Goal: Task Accomplishment & Management: Manage account settings

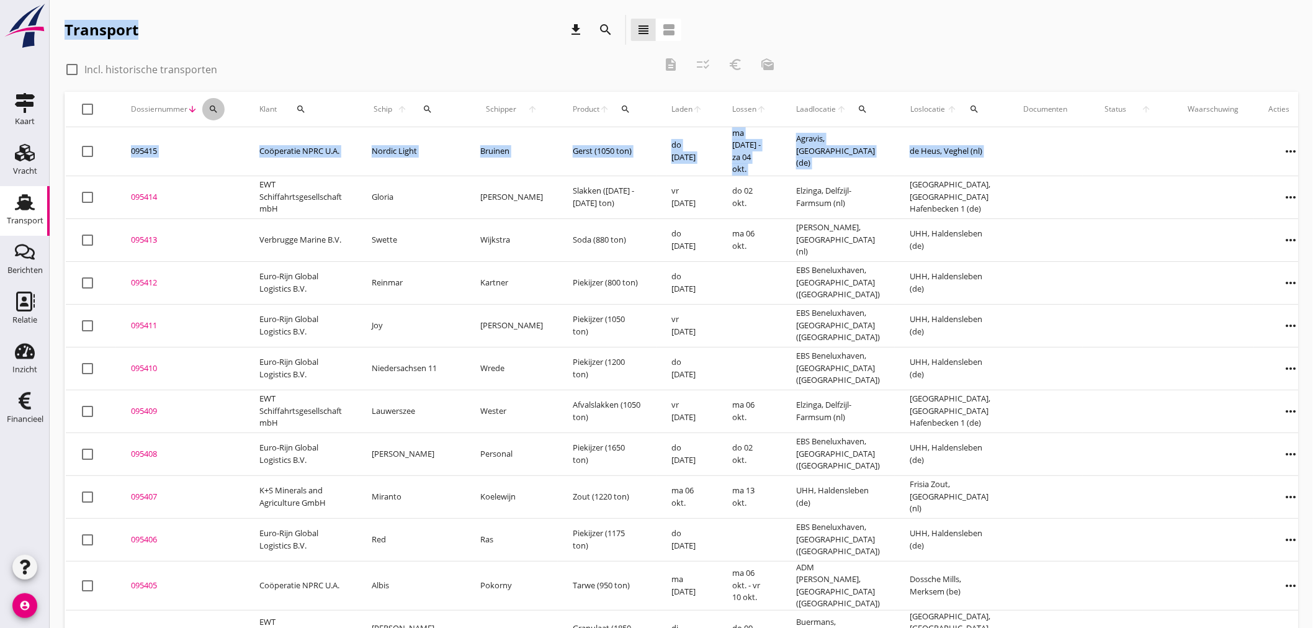
click at [211, 112] on icon "search" at bounding box center [214, 109] width 10 height 10
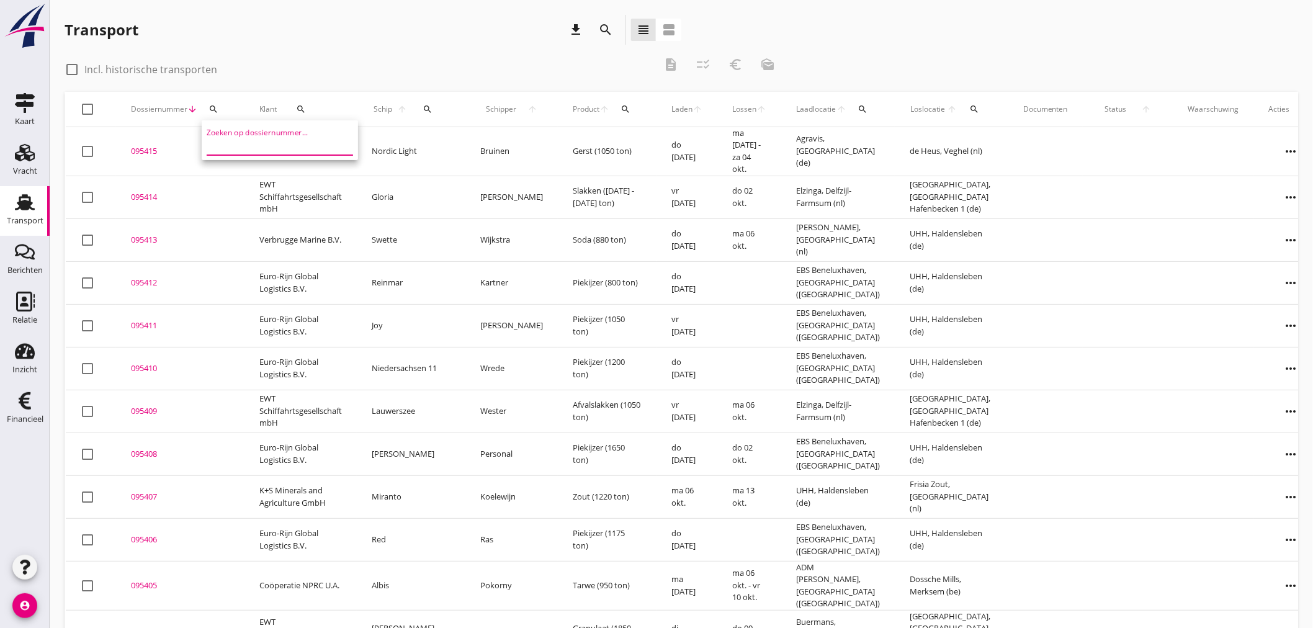
click at [220, 143] on input "Zoeken op dossiernummer..." at bounding box center [271, 145] width 129 height 20
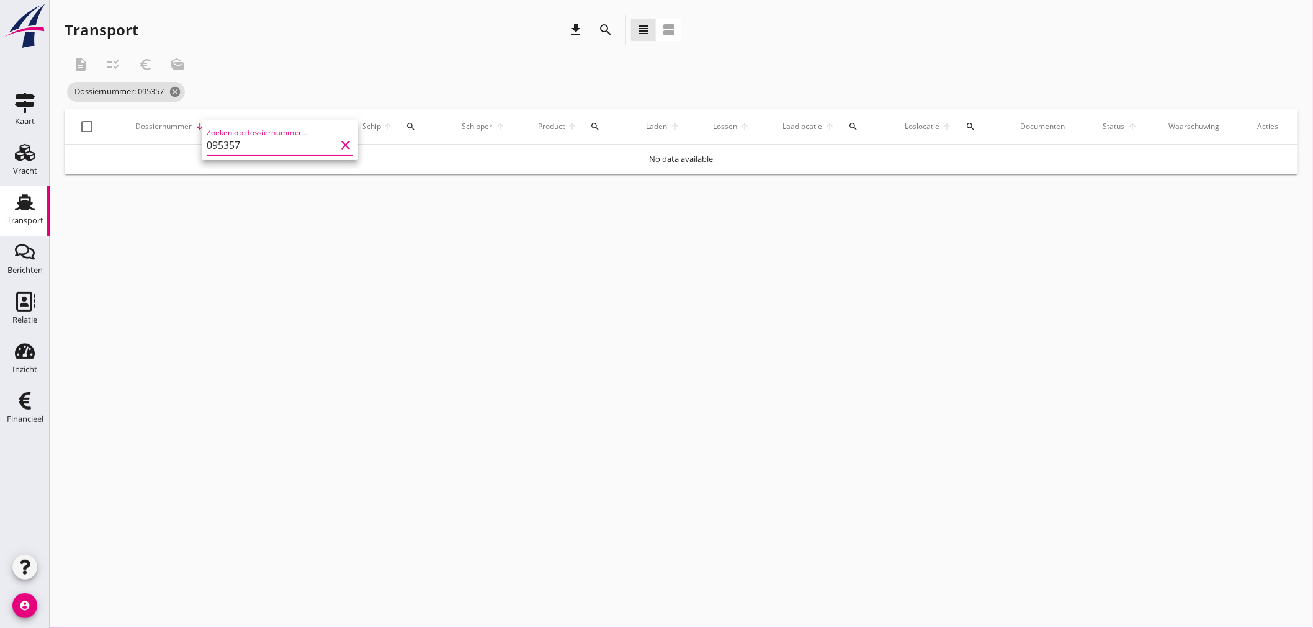
type input "095357"
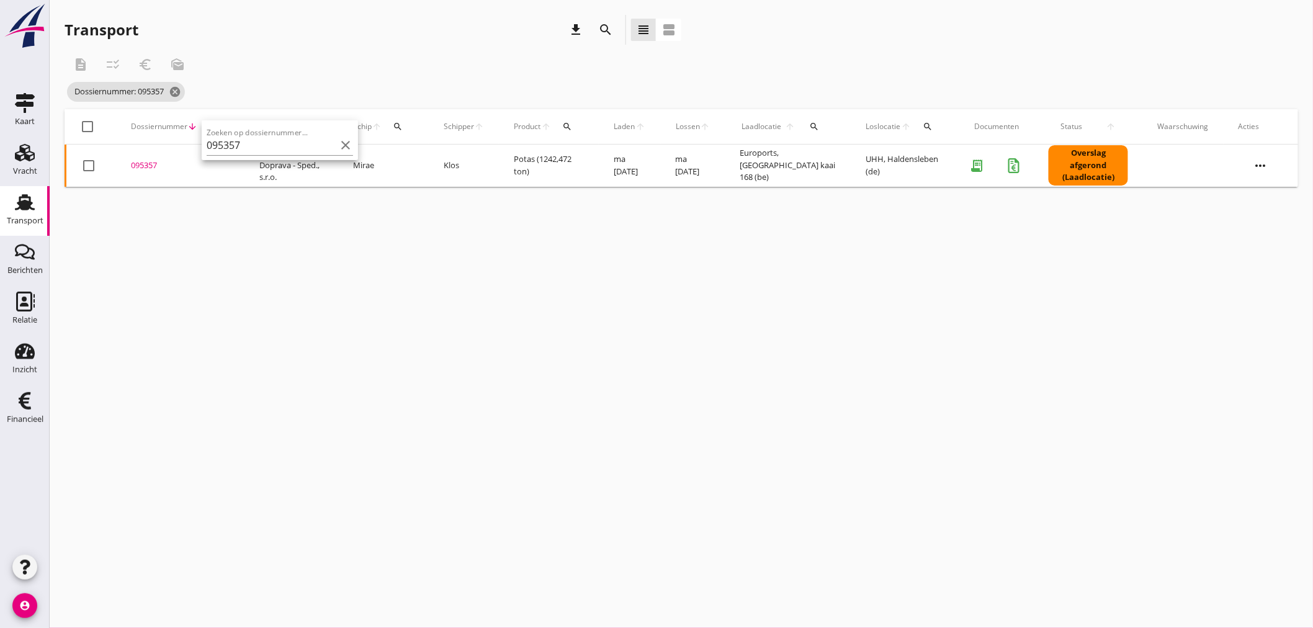
click at [148, 163] on div "095357" at bounding box center [180, 166] width 99 height 12
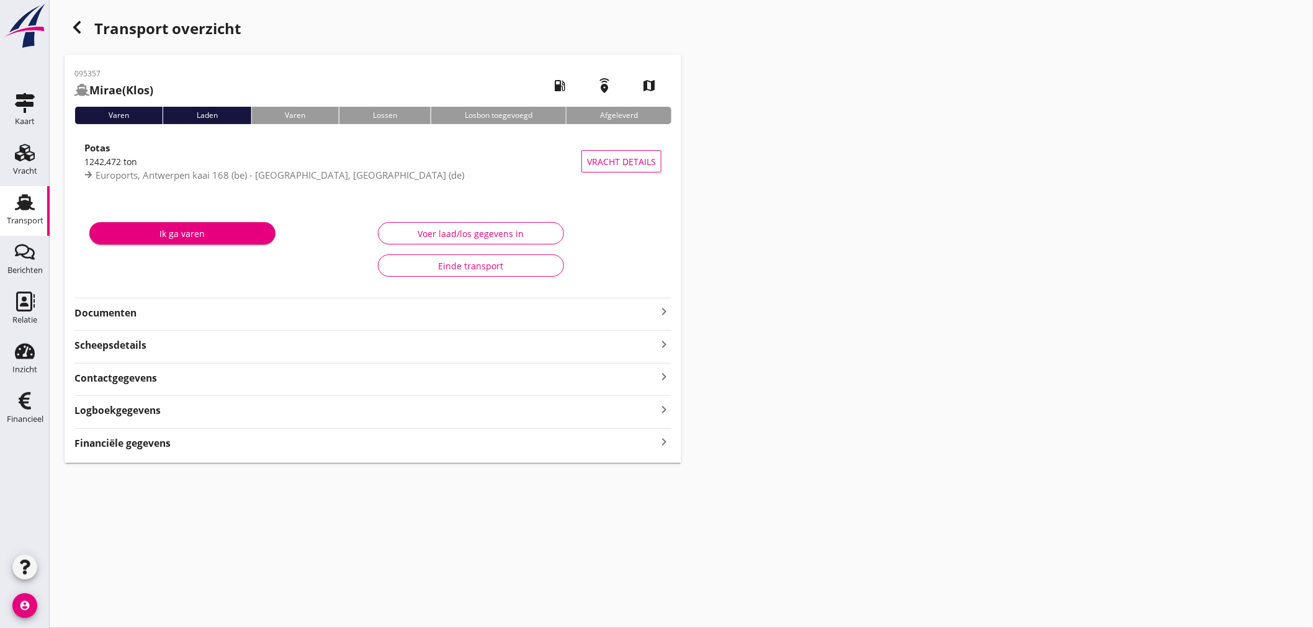
click at [146, 435] on div "Financiële gegevens keyboard_arrow_right" at bounding box center [372, 442] width 597 height 17
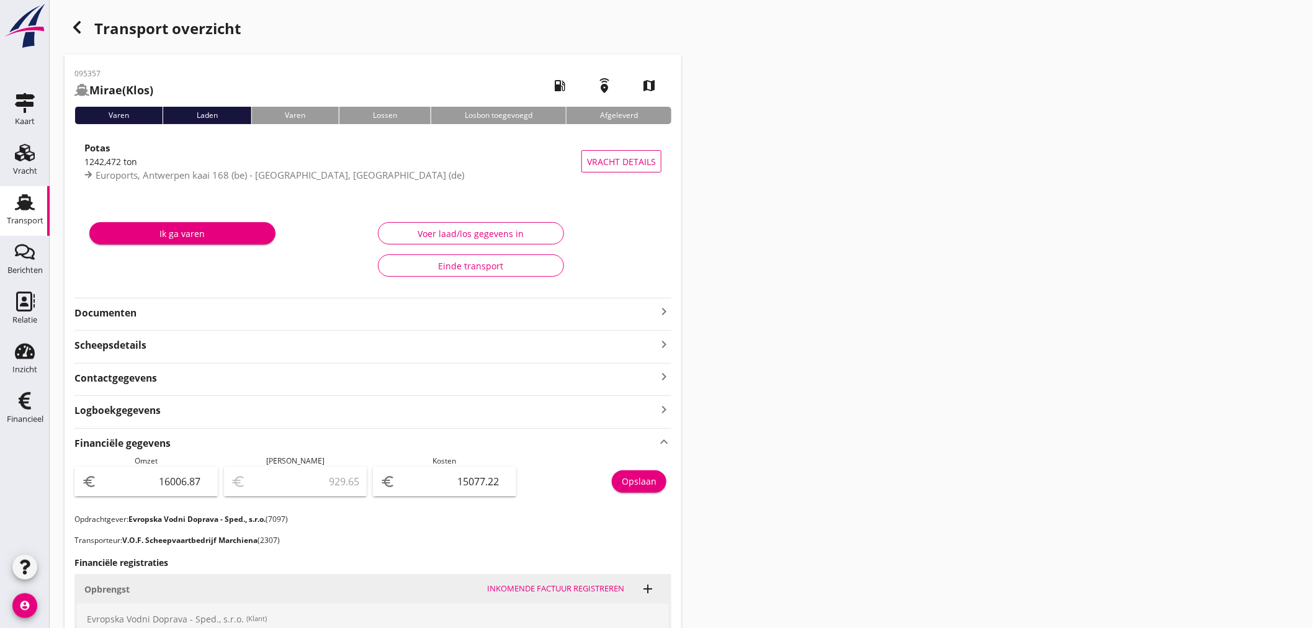
click at [79, 27] on icon "button" at bounding box center [77, 27] width 15 height 15
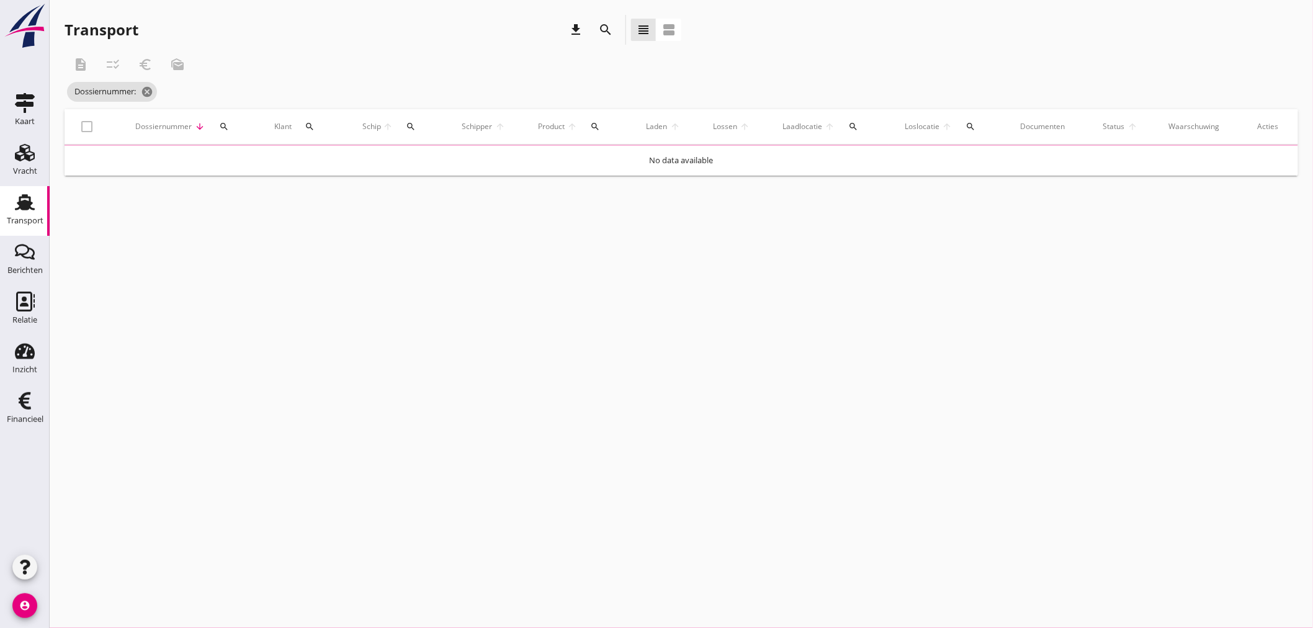
drag, startPoint x: 222, startPoint y: 123, endPoint x: 236, endPoint y: 146, distance: 27.6
click at [222, 125] on icon "search" at bounding box center [224, 127] width 10 height 10
drag, startPoint x: 240, startPoint y: 156, endPoint x: 231, endPoint y: 159, distance: 9.6
click at [238, 159] on input "Zoeken op dossiernummer..." at bounding box center [280, 163] width 129 height 20
type input "065118"
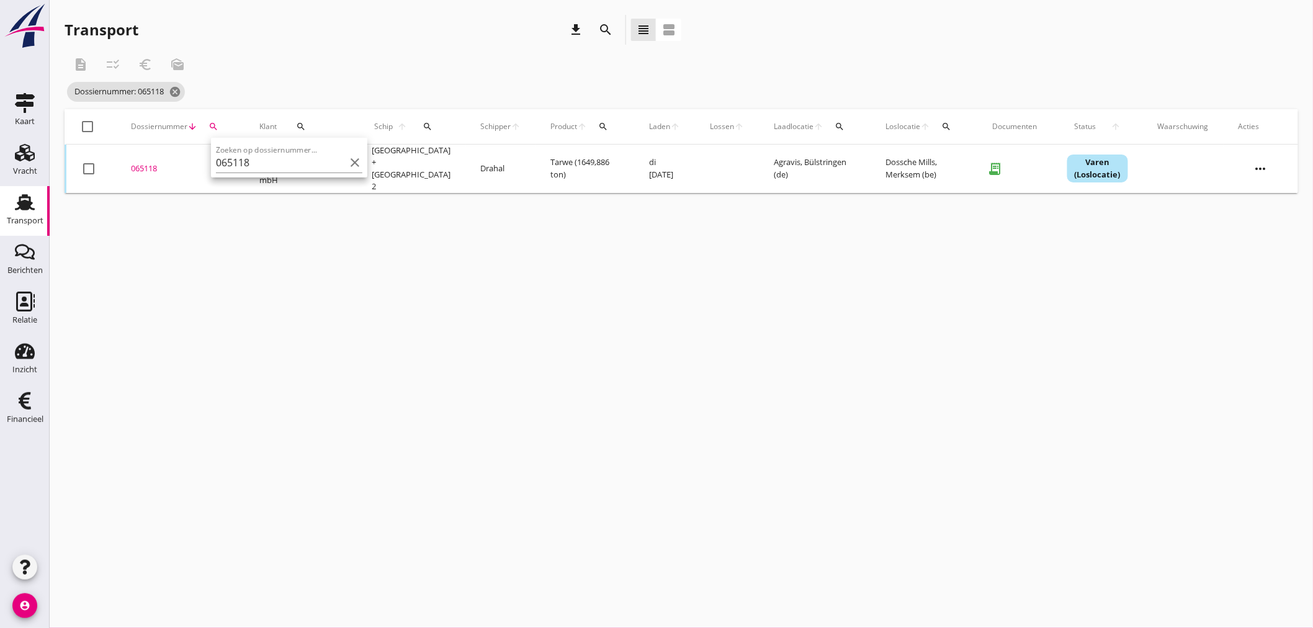
click at [145, 164] on div "065118" at bounding box center [180, 169] width 99 height 12
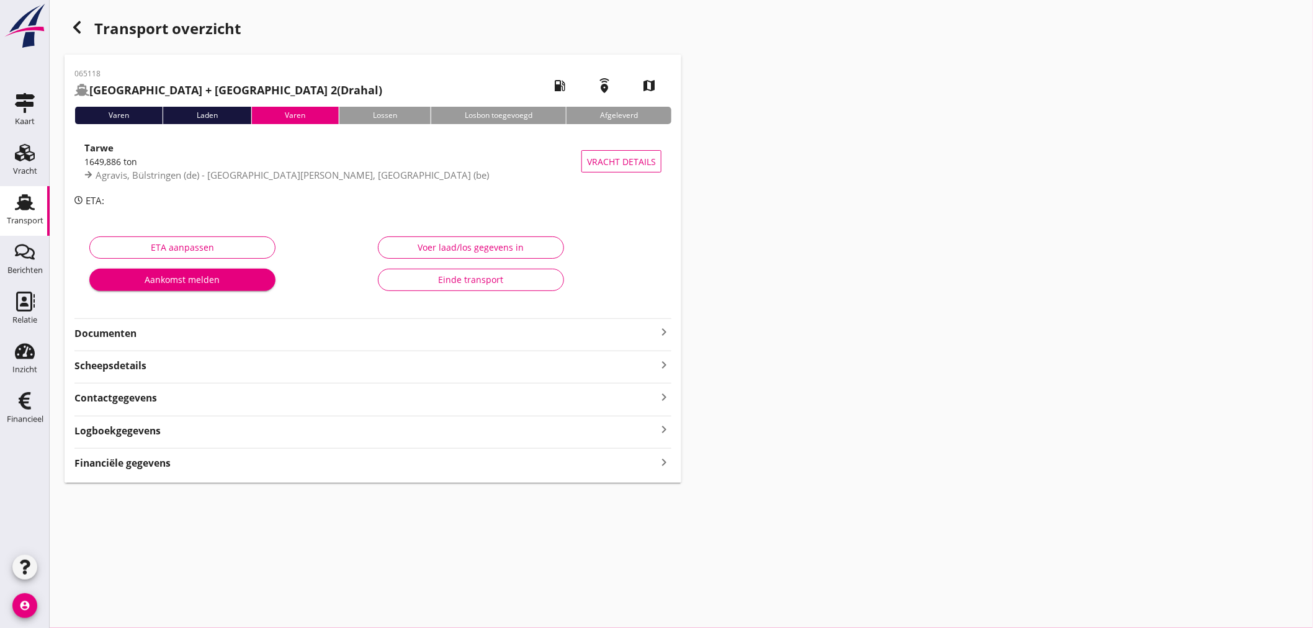
click at [662, 463] on icon "keyboard_arrow_right" at bounding box center [664, 462] width 15 height 17
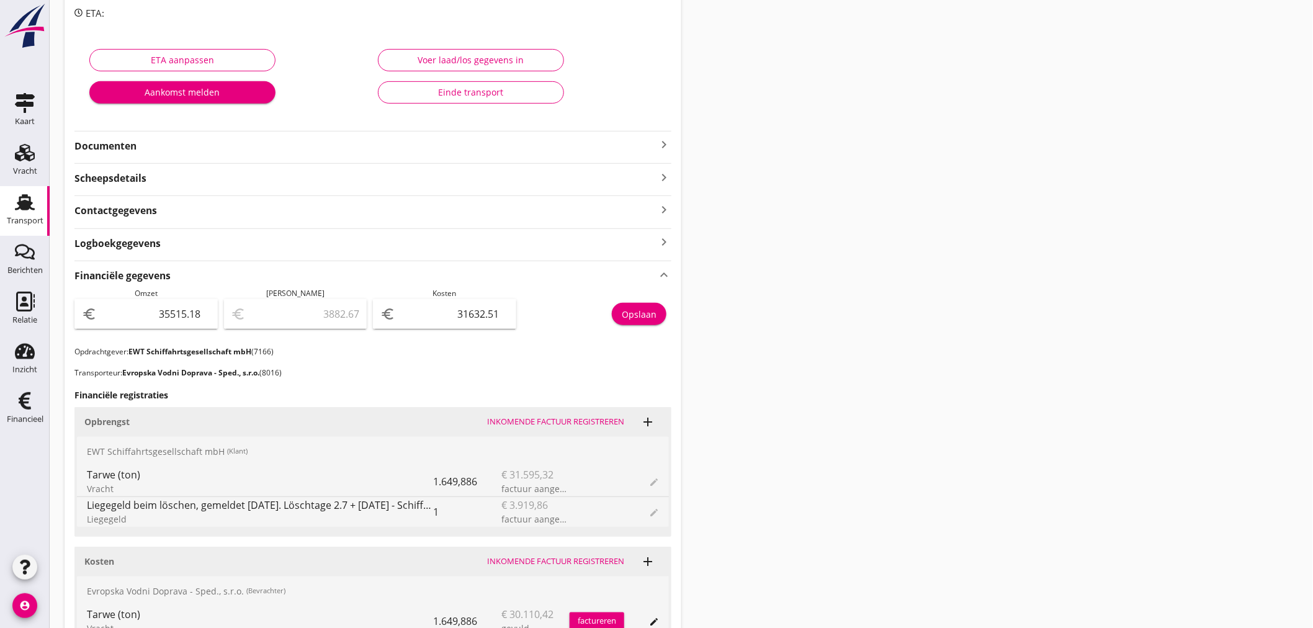
scroll to position [364, 0]
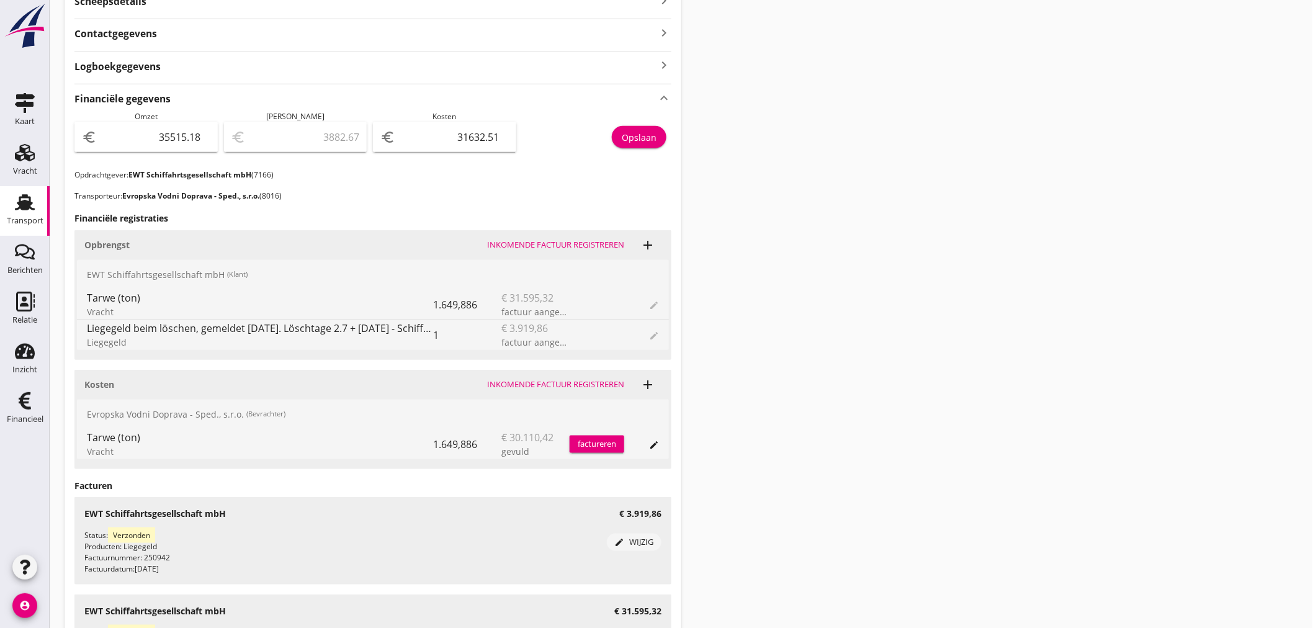
click at [968, 318] on div "Transport overzicht 065118 Praha + Praha 2 (Drahal) local_gas_station emergency…" at bounding box center [682, 196] width 1264 height 1120
click at [25, 219] on div "Transport" at bounding box center [25, 221] width 37 height 8
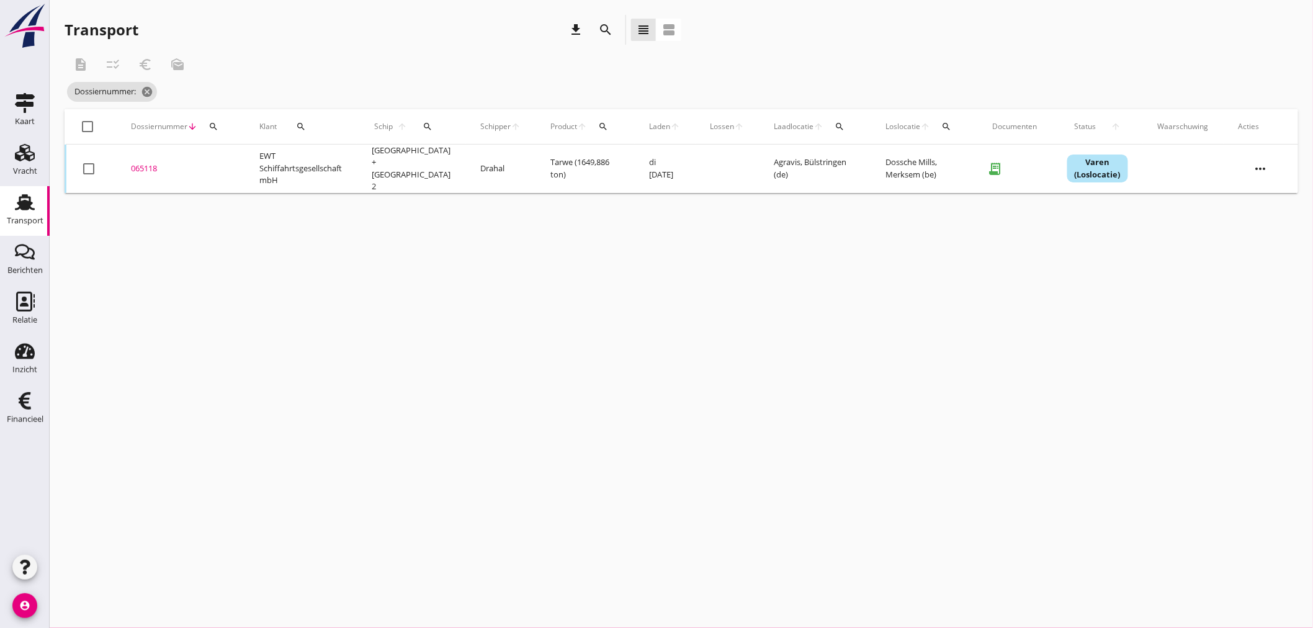
drag, startPoint x: 404, startPoint y: 128, endPoint x: 413, endPoint y: 138, distance: 14.1
click at [406, 128] on icon "arrow_upward" at bounding box center [402, 127] width 14 height 10
drag, startPoint x: 425, startPoint y: 127, endPoint x: 431, endPoint y: 180, distance: 53.8
click at [425, 131] on icon "search" at bounding box center [428, 127] width 10 height 10
click at [432, 163] on input "Zoek op (scheeps)naam" at bounding box center [481, 163] width 129 height 20
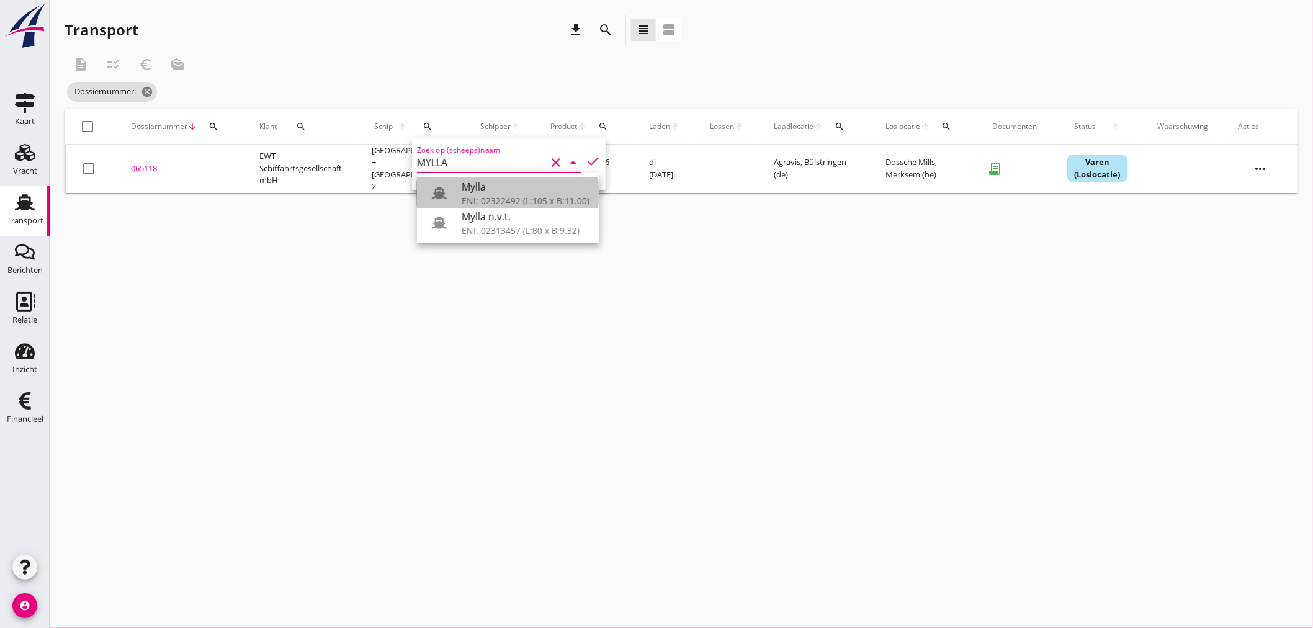
drag, startPoint x: 525, startPoint y: 188, endPoint x: 567, endPoint y: 225, distance: 56.4
click at [523, 192] on div "Mylla" at bounding box center [526, 186] width 128 height 15
type input "Mylla"
click at [593, 159] on icon "check" at bounding box center [593, 161] width 15 height 15
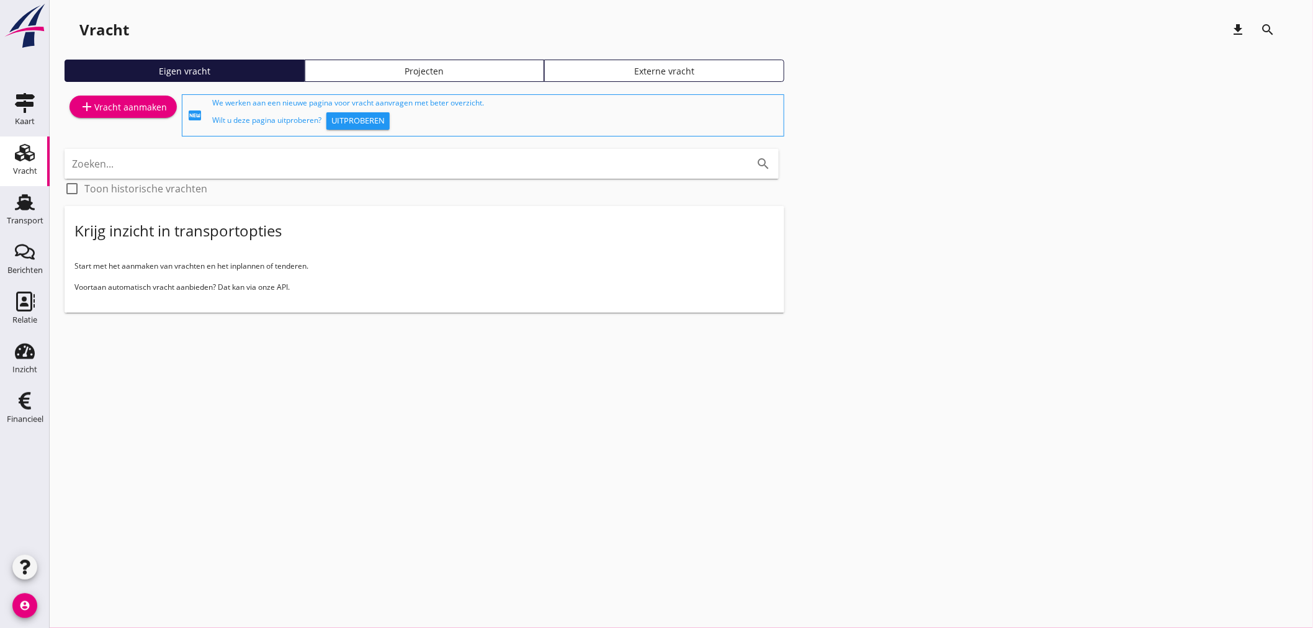
drag, startPoint x: 27, startPoint y: 206, endPoint x: 79, endPoint y: 302, distance: 109.2
click at [27, 206] on use at bounding box center [25, 202] width 20 height 16
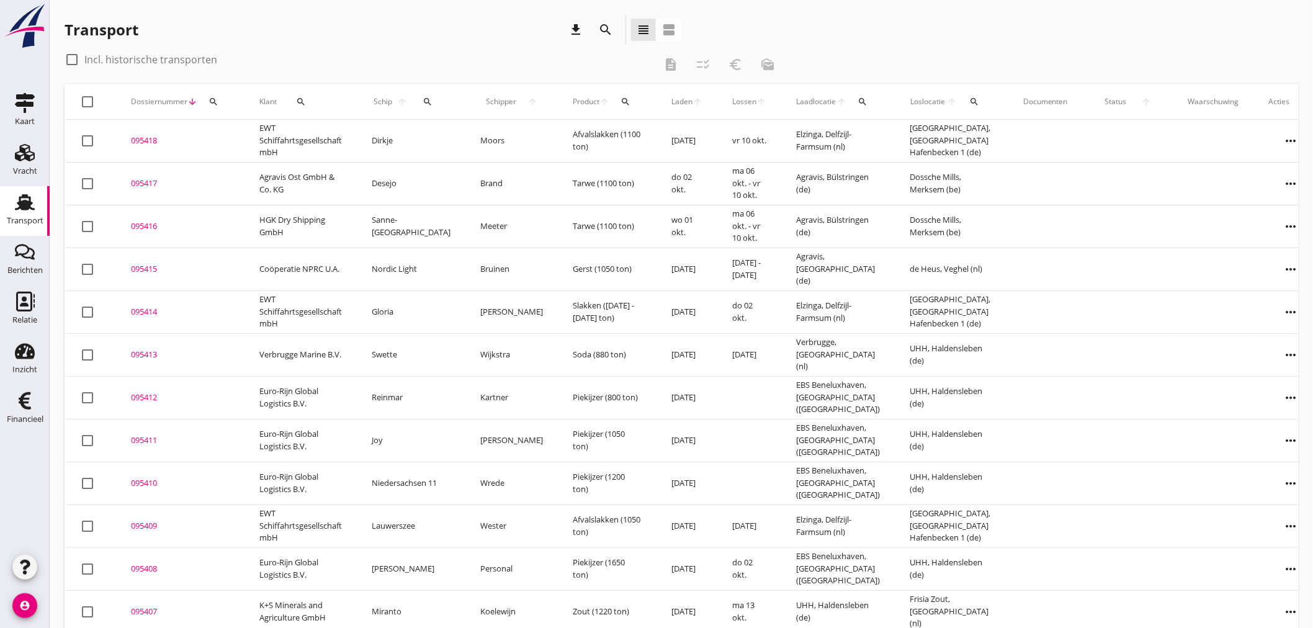
click at [209, 102] on icon "search" at bounding box center [214, 102] width 10 height 10
click at [215, 132] on input "Zoeken op dossiernummer..." at bounding box center [271, 138] width 129 height 20
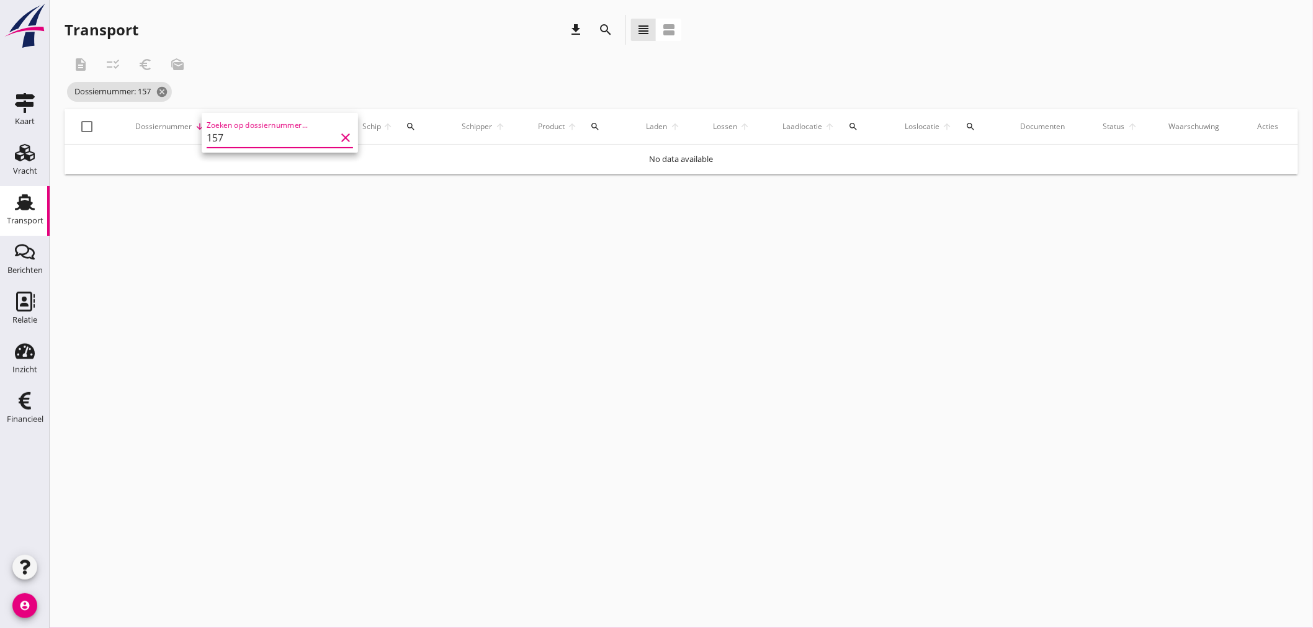
type input "157"
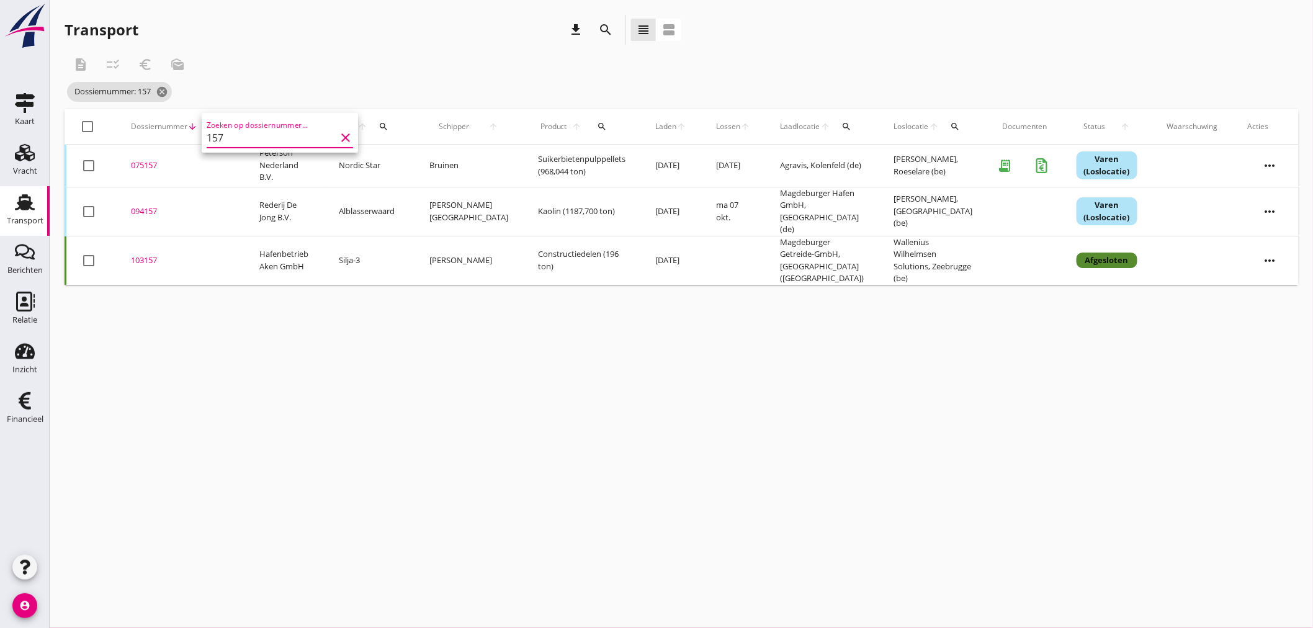
click at [145, 160] on div "075157" at bounding box center [180, 166] width 99 height 12
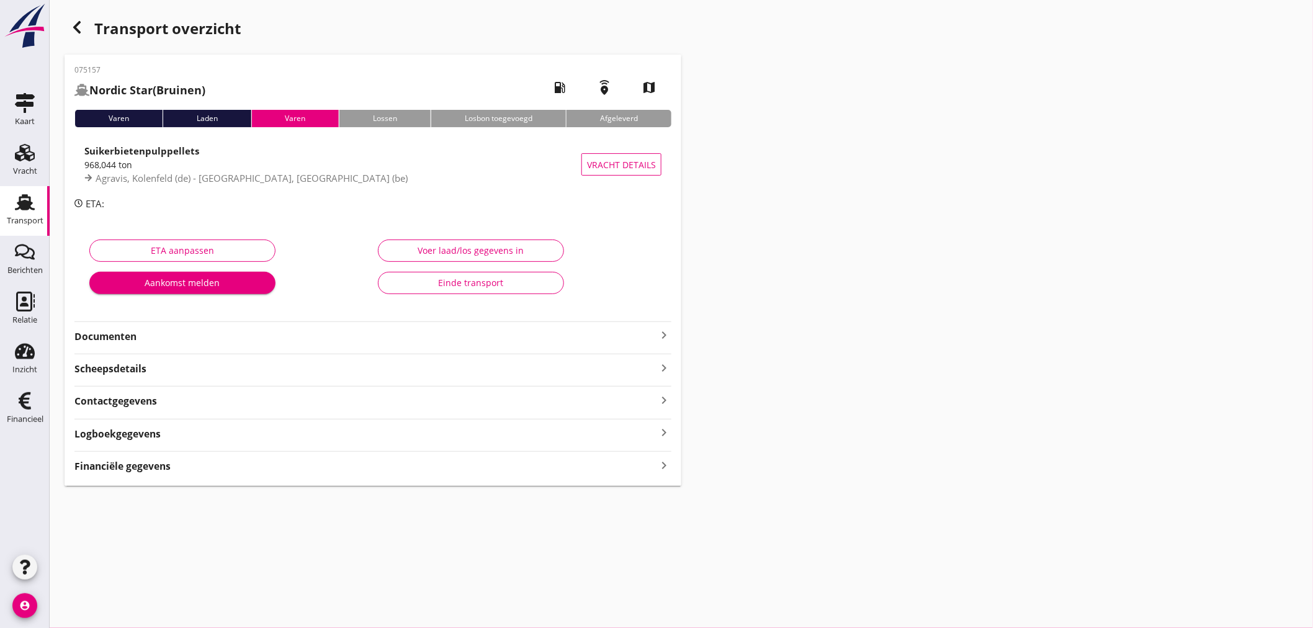
click at [144, 470] on strong "Financiële gegevens" at bounding box center [122, 466] width 96 height 14
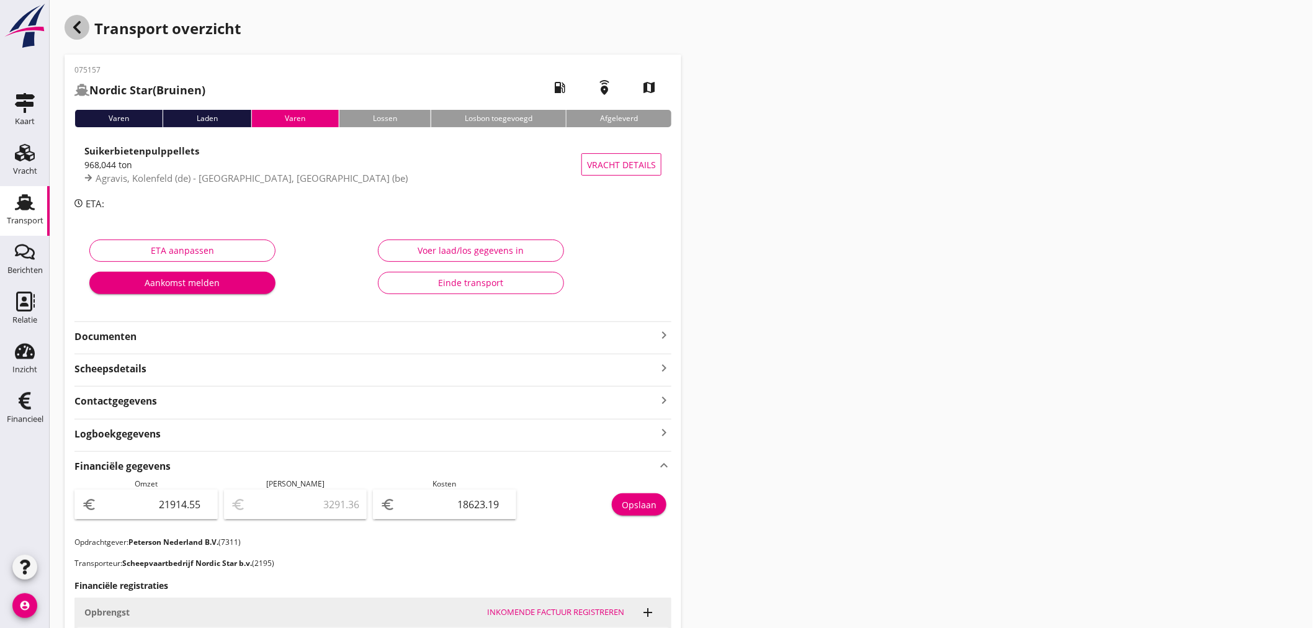
click at [82, 29] on icon "button" at bounding box center [77, 27] width 15 height 15
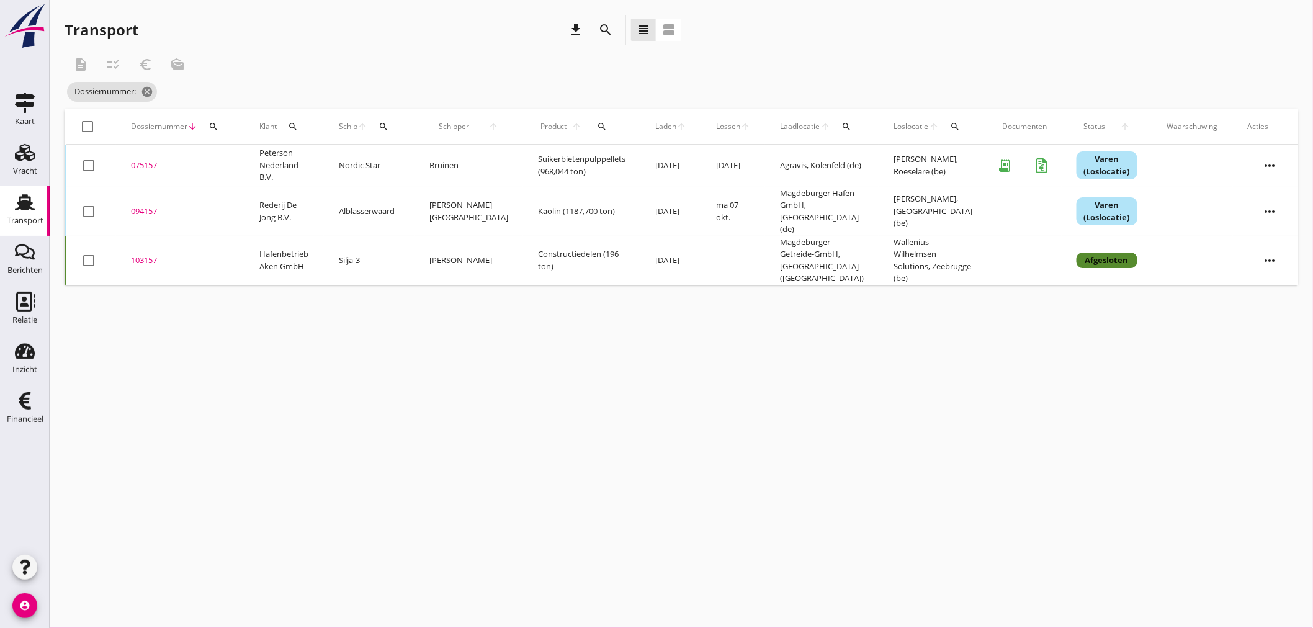
click at [28, 207] on use at bounding box center [25, 202] width 20 height 16
click at [162, 96] on icon "cancel" at bounding box center [162, 92] width 12 height 12
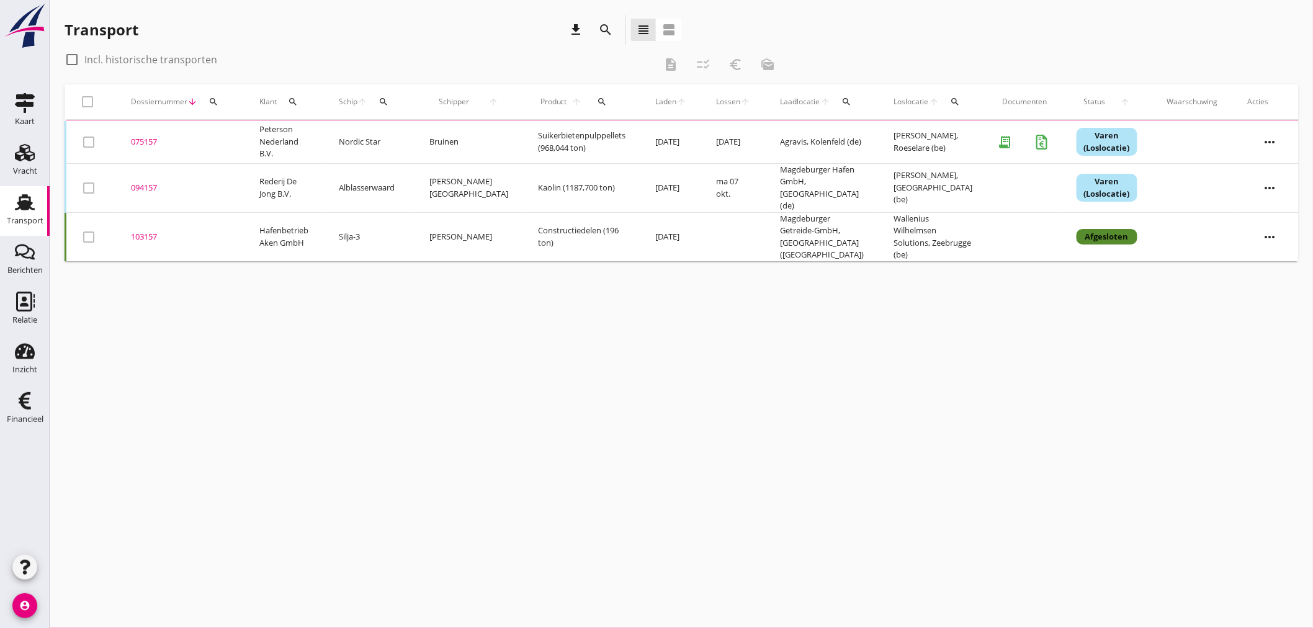
click at [224, 99] on div "Dossiernummer arrow_downward search" at bounding box center [180, 102] width 99 height 30
drag, startPoint x: 215, startPoint y: 102, endPoint x: 215, endPoint y: 122, distance: 20.5
click at [215, 102] on icon "search" at bounding box center [214, 102] width 10 height 10
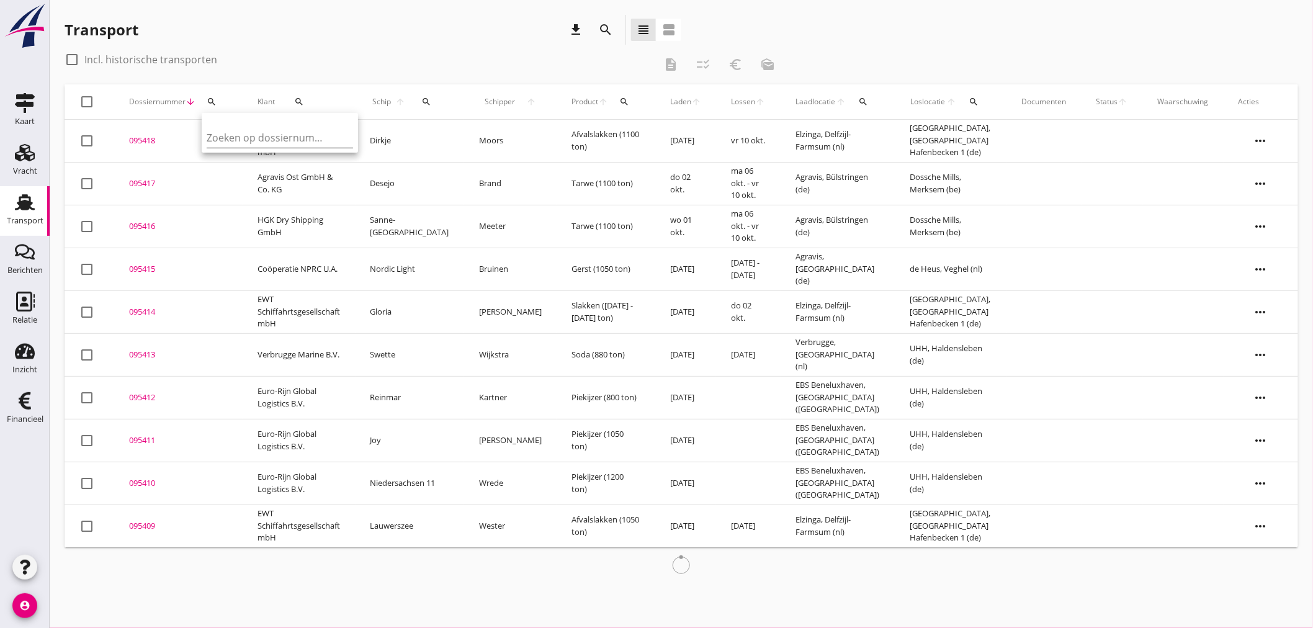
click at [224, 137] on input "Zoeken op dossiernummer..." at bounding box center [271, 138] width 129 height 20
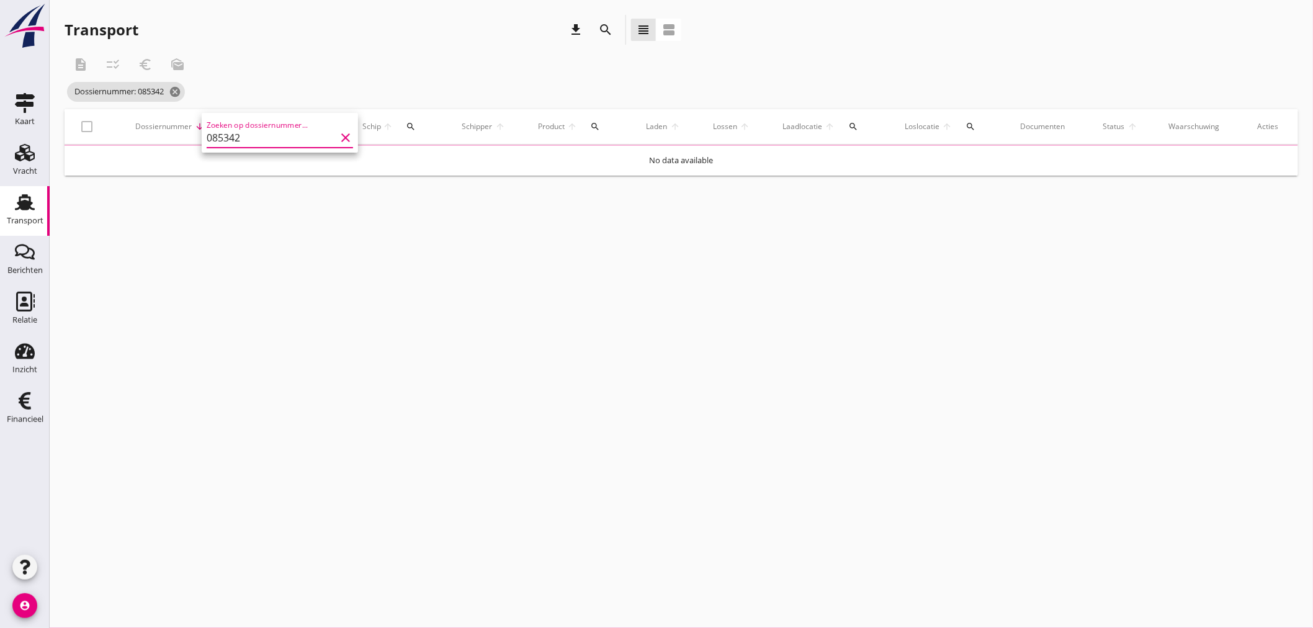
type input "085342"
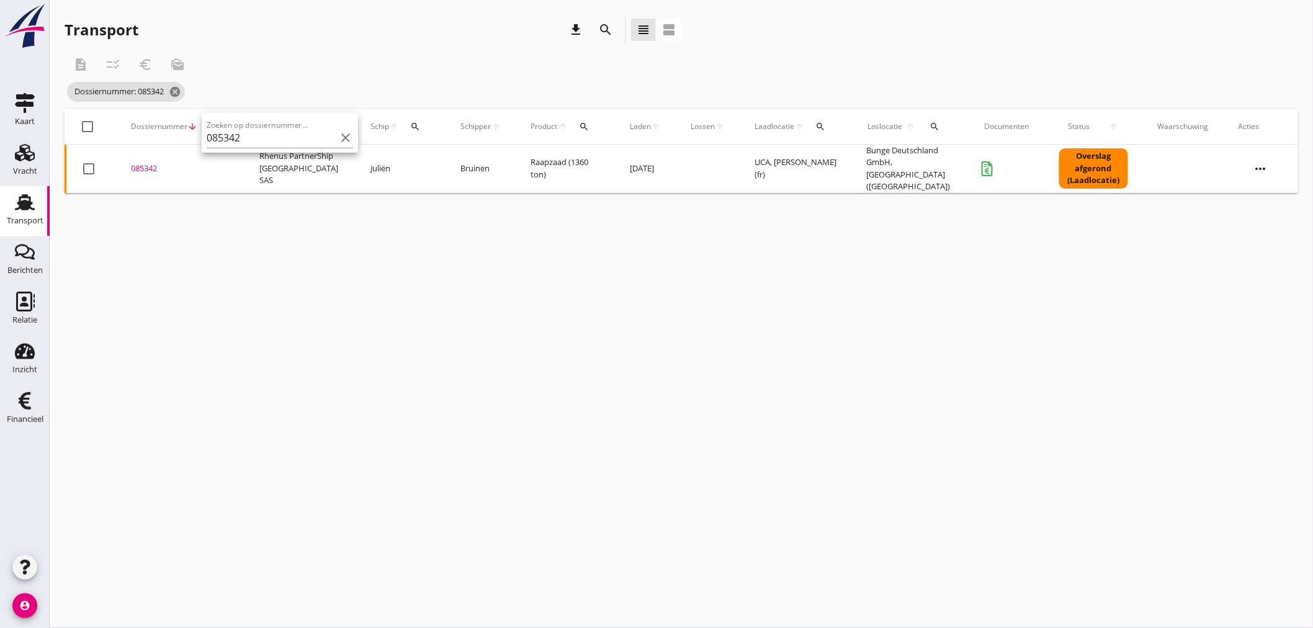
click at [148, 166] on div "085342" at bounding box center [180, 169] width 99 height 12
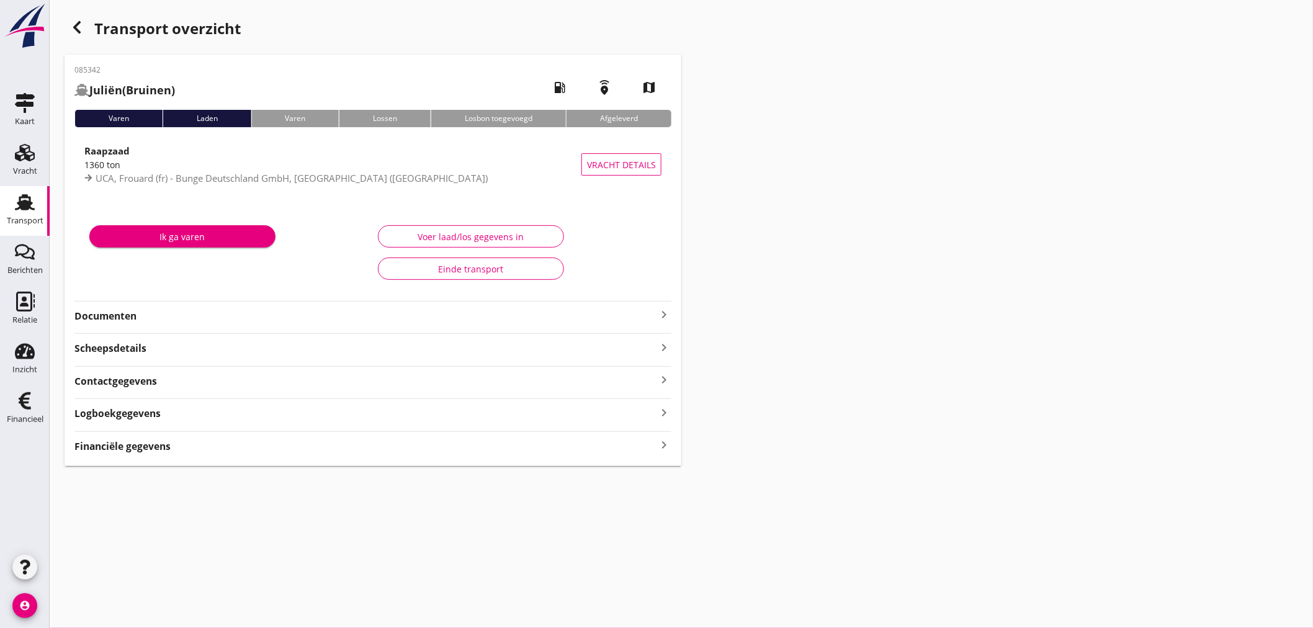
click at [166, 446] on strong "Financiële gegevens" at bounding box center [122, 446] width 96 height 14
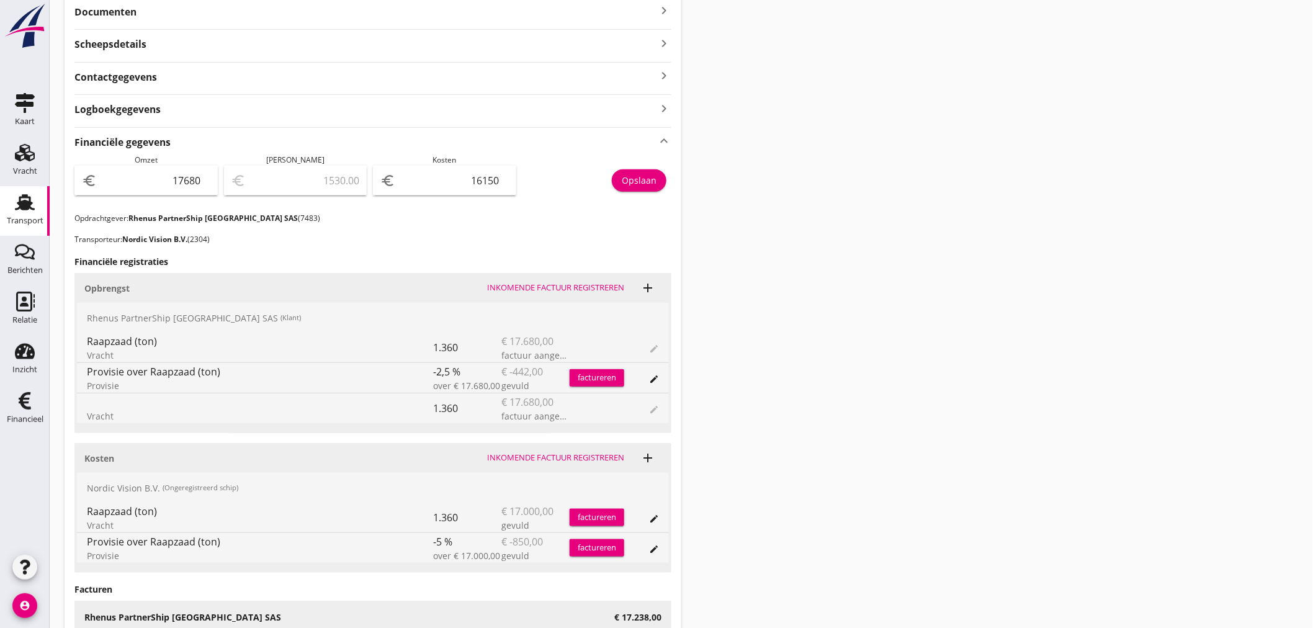
scroll to position [345, 0]
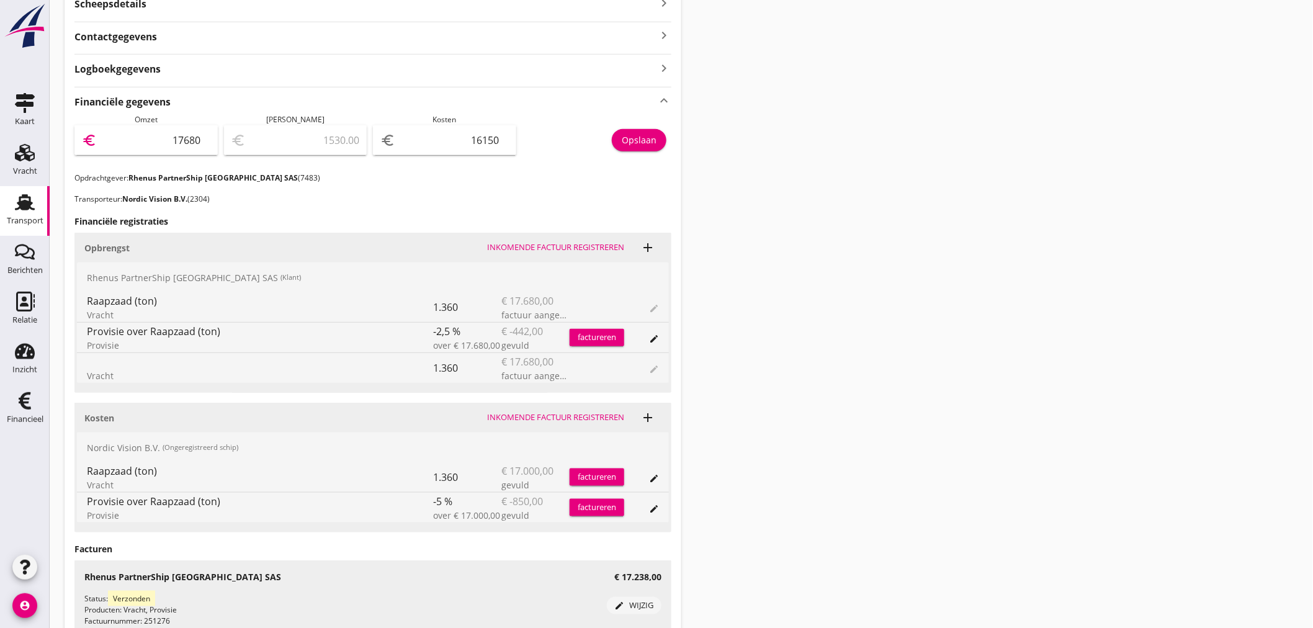
drag, startPoint x: 153, startPoint y: 137, endPoint x: 385, endPoint y: 139, distance: 231.5
click at [385, 139] on div "Omzet euro 17680 Marge euro 1530.00 Kosten euro 16150 [GEOGRAPHIC_DATA]" at bounding box center [372, 143] width 597 height 58
type input "3"
type input "-16147.00"
type input "34"
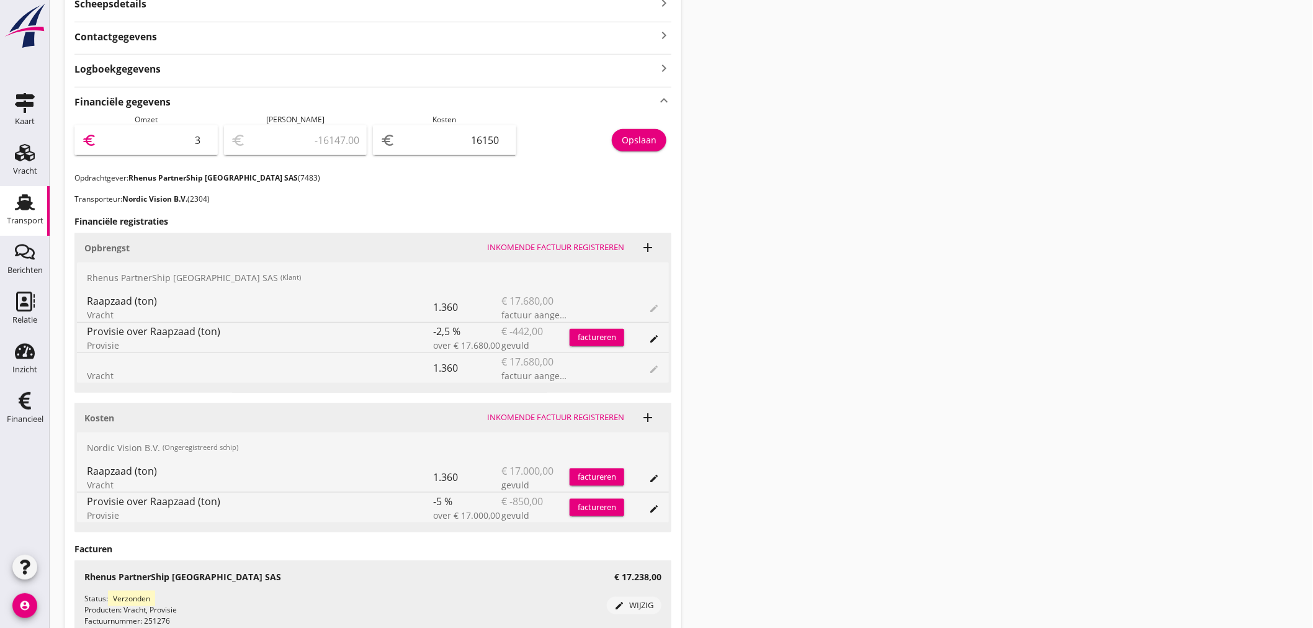
type input "-16116.00"
type input "349"
type input "-15801.00"
type input "3491"
type input "-12659.00"
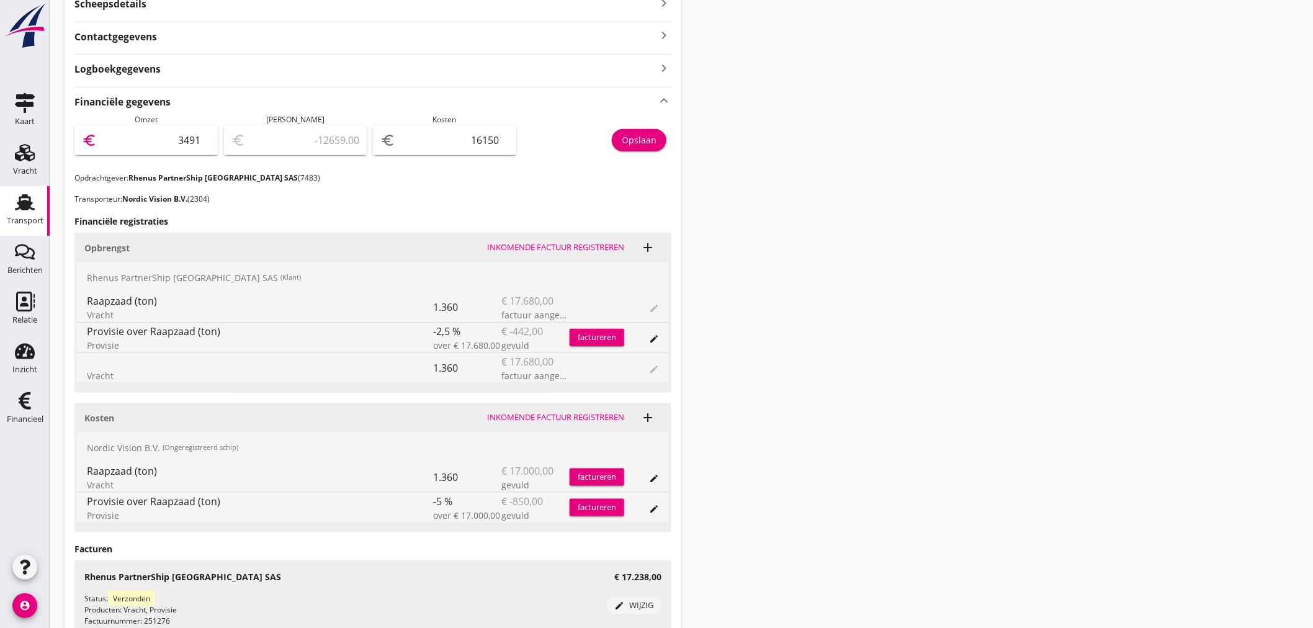
type input "34918"
type input "18768.00"
type input "34918"
drag, startPoint x: 455, startPoint y: 135, endPoint x: 644, endPoint y: 133, distance: 188.7
click at [644, 133] on div "Omzet euro 34918 Marge euro 18768.00 Kosten euro 16150 [GEOGRAPHIC_DATA]" at bounding box center [372, 143] width 597 height 58
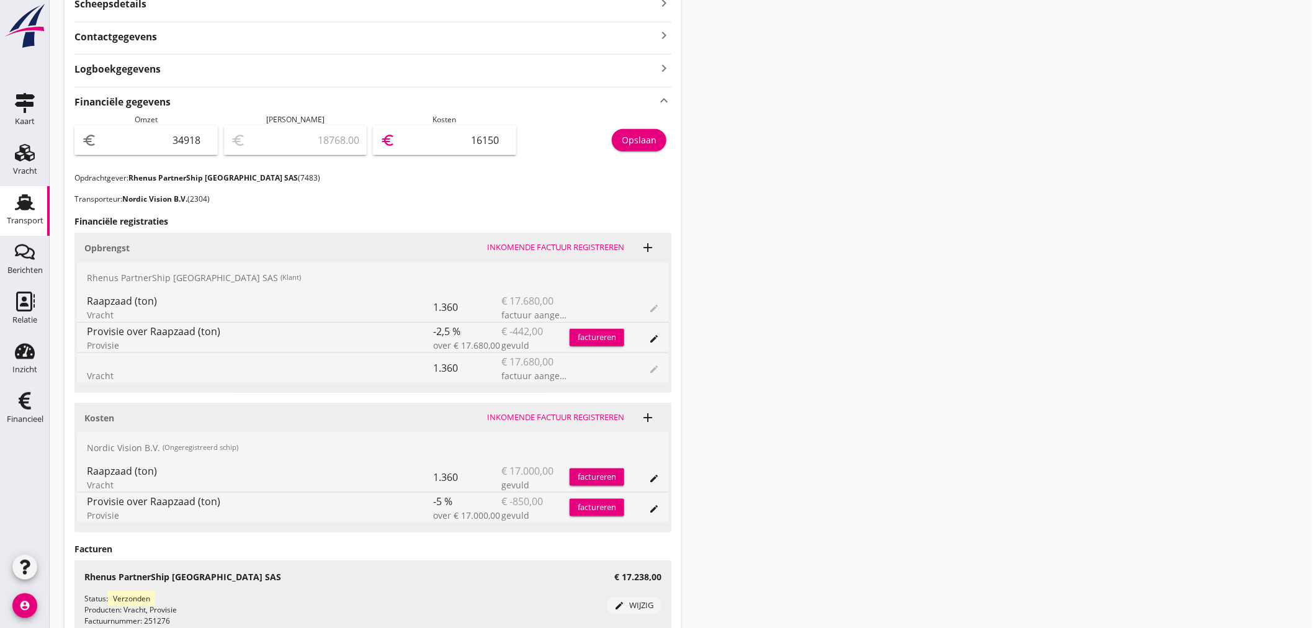
type input "34915.00"
type input "3"
type input "34885.00"
type input "33"
type input "34580.00"
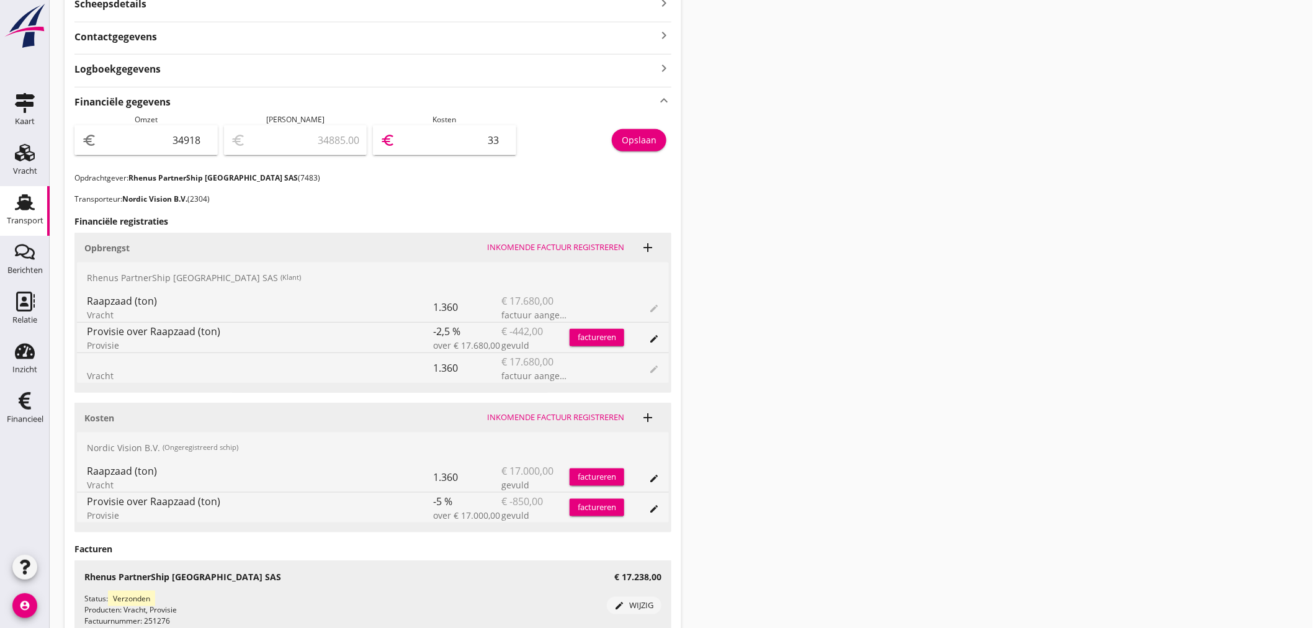
type input "338"
type input "31535.00"
type input "3383"
type input "1088.00"
type input "33830"
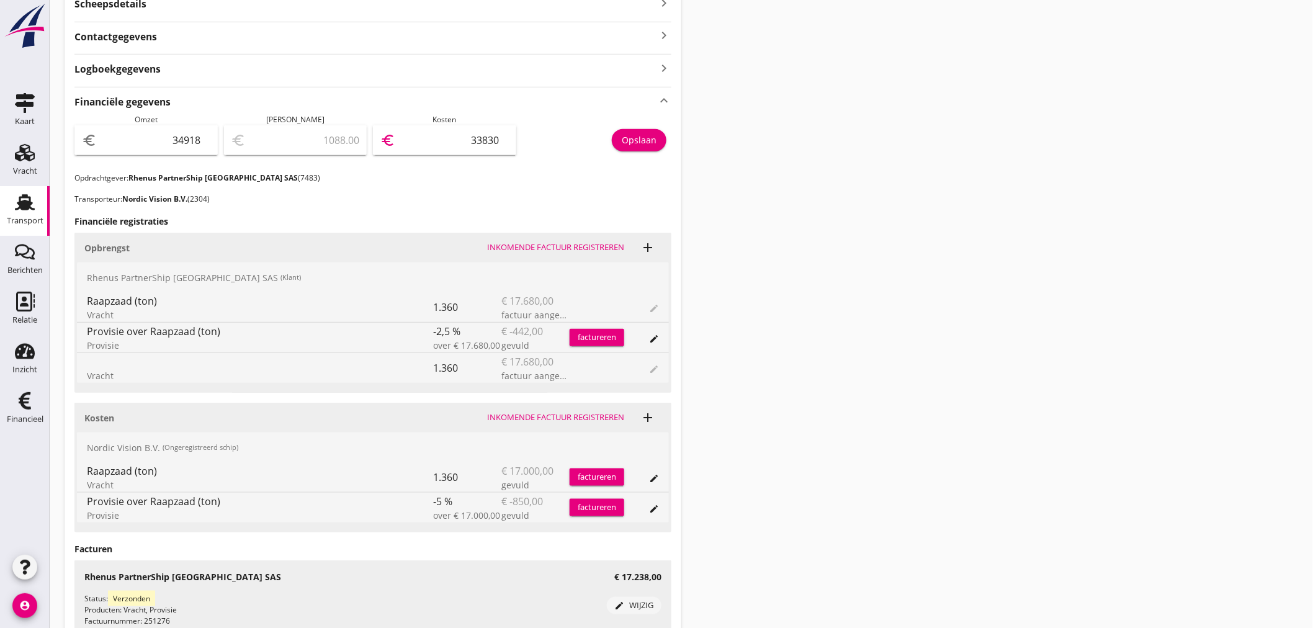
click at [643, 133] on div "Opslaan" at bounding box center [639, 139] width 35 height 13
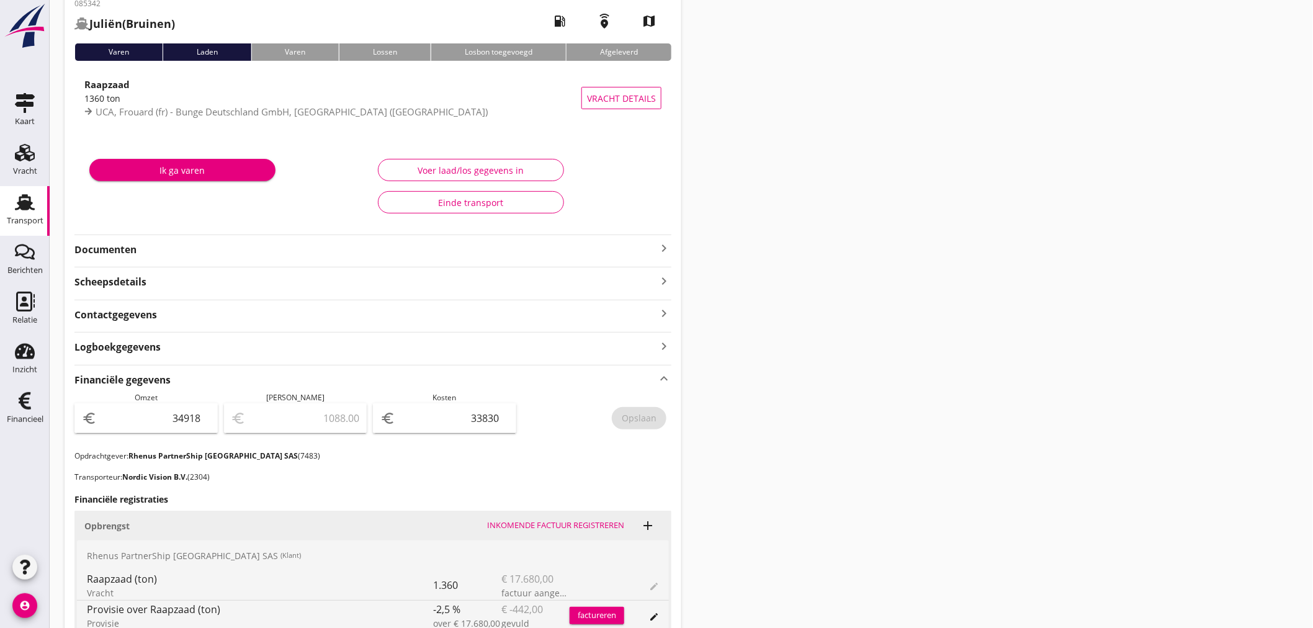
scroll to position [0, 0]
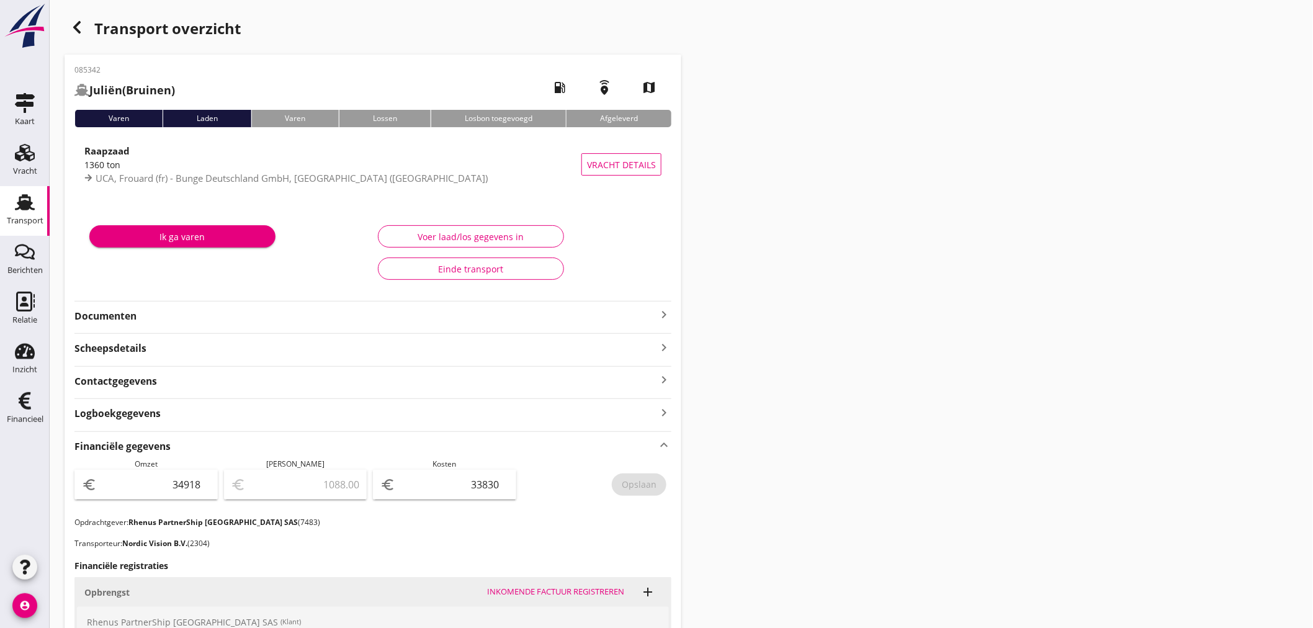
click at [74, 32] on icon "button" at bounding box center [77, 27] width 15 height 15
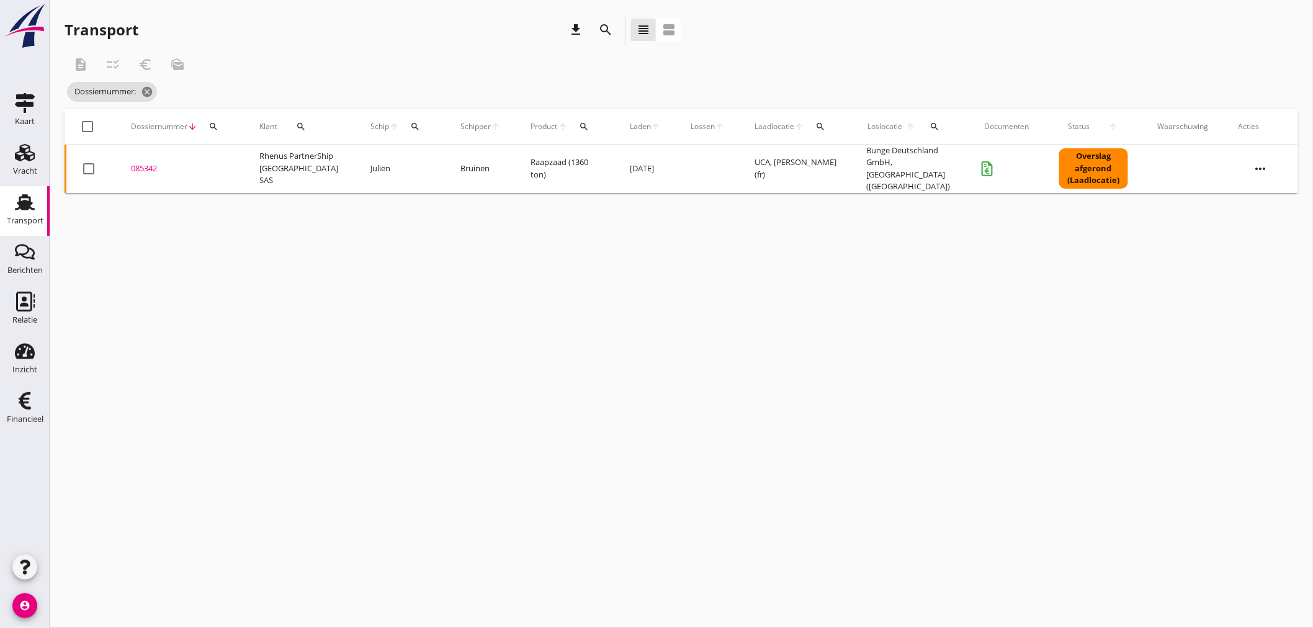
drag, startPoint x: 224, startPoint y: 129, endPoint x: 220, endPoint y: 140, distance: 11.8
click at [222, 129] on div "Dossiernummer arrow_downward search" at bounding box center [180, 127] width 99 height 30
drag, startPoint x: 215, startPoint y: 127, endPoint x: 214, endPoint y: 146, distance: 19.3
click at [214, 127] on icon "search" at bounding box center [214, 127] width 10 height 10
click at [221, 161] on input "Zoeken op dossiernummer..." at bounding box center [271, 163] width 129 height 20
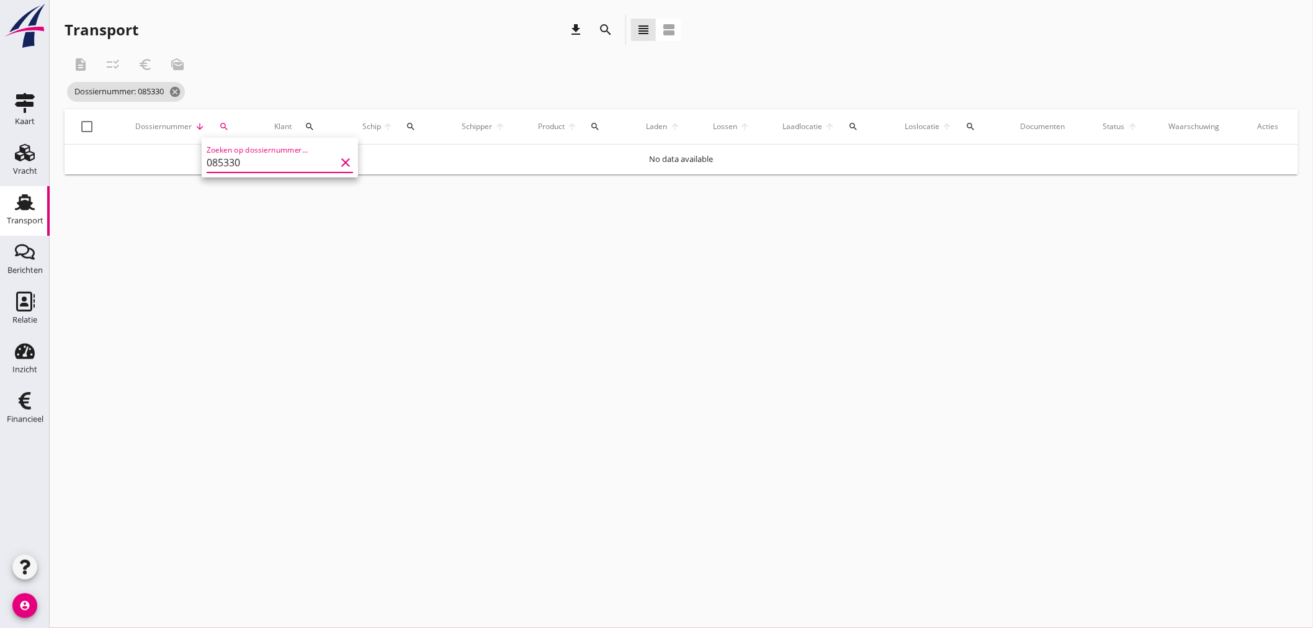
type input "085330"
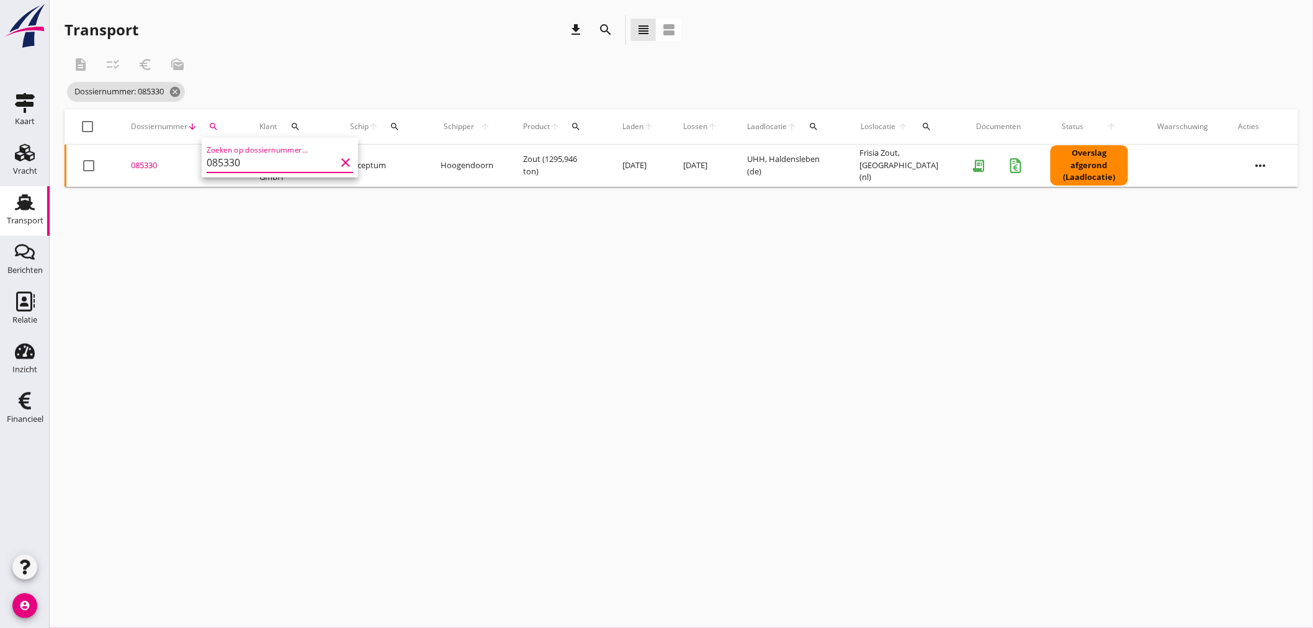
click at [156, 166] on div "085330" at bounding box center [180, 166] width 99 height 12
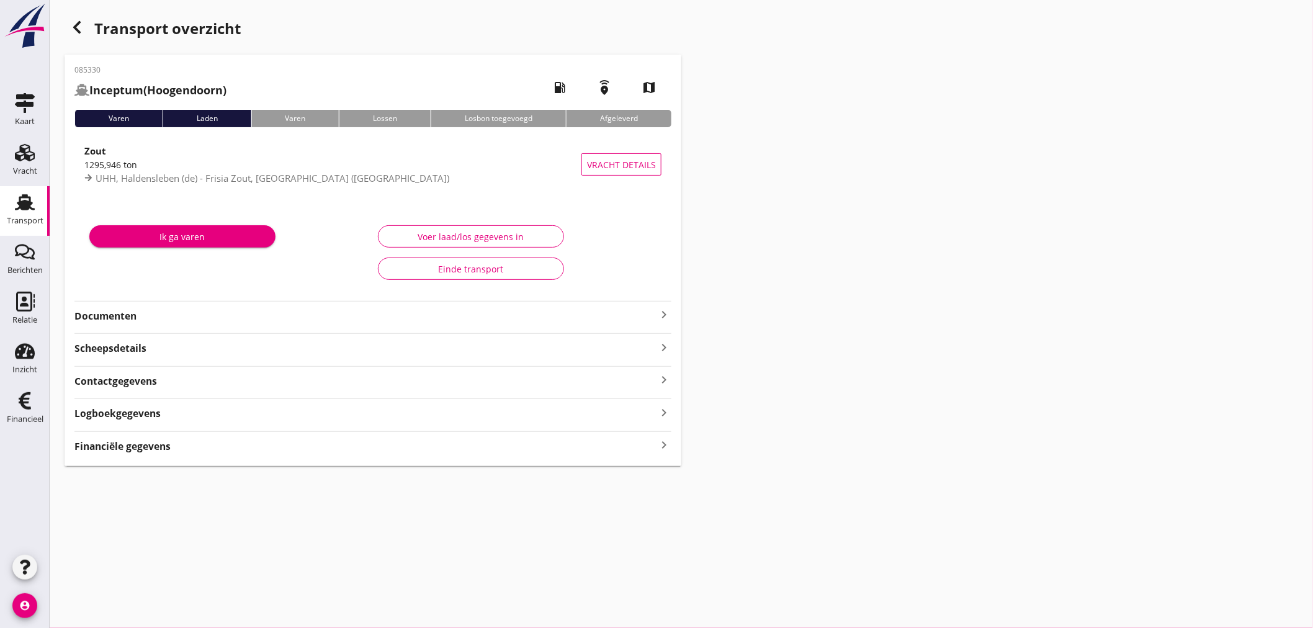
click at [104, 452] on strong "Financiële gegevens" at bounding box center [122, 446] width 96 height 14
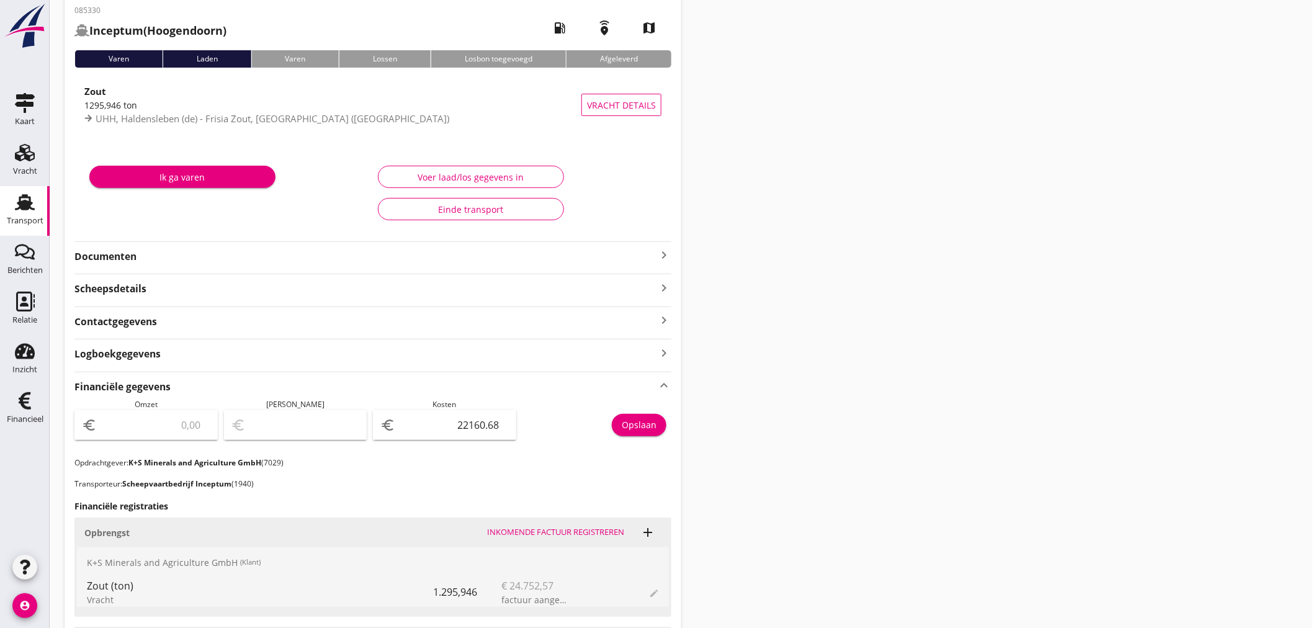
scroll to position [345, 0]
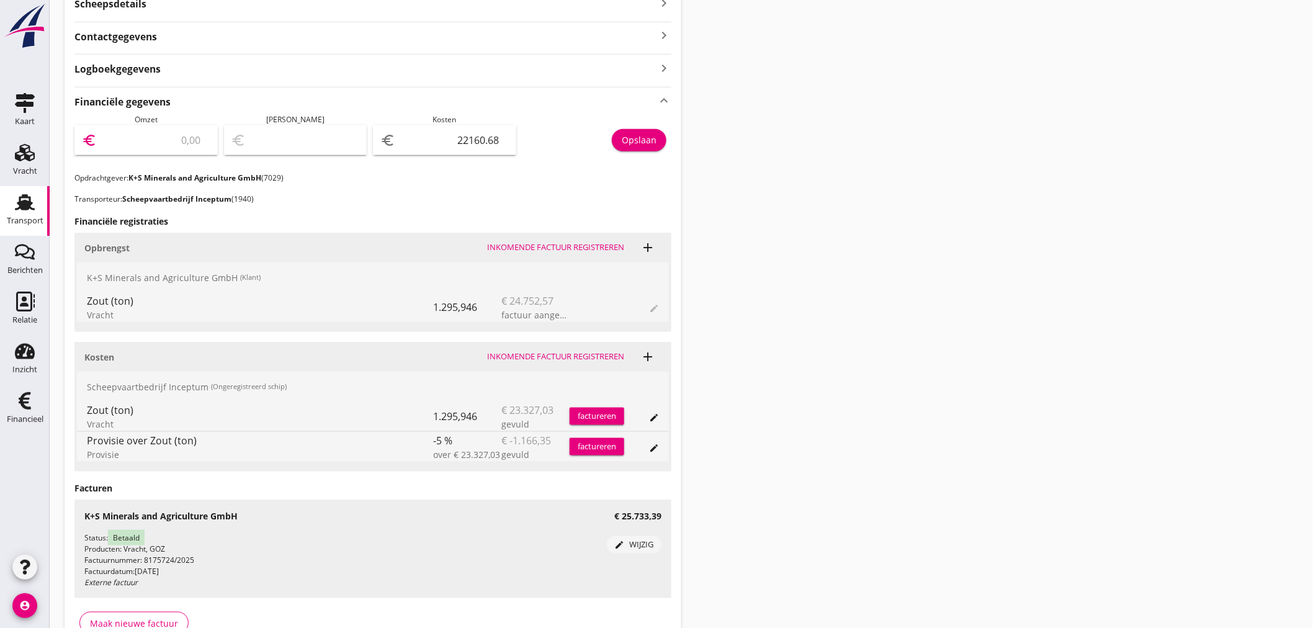
click at [146, 133] on input "number" at bounding box center [154, 140] width 111 height 20
type input "2"
type input "-22158.68"
type input "25"
type input "-22135.68"
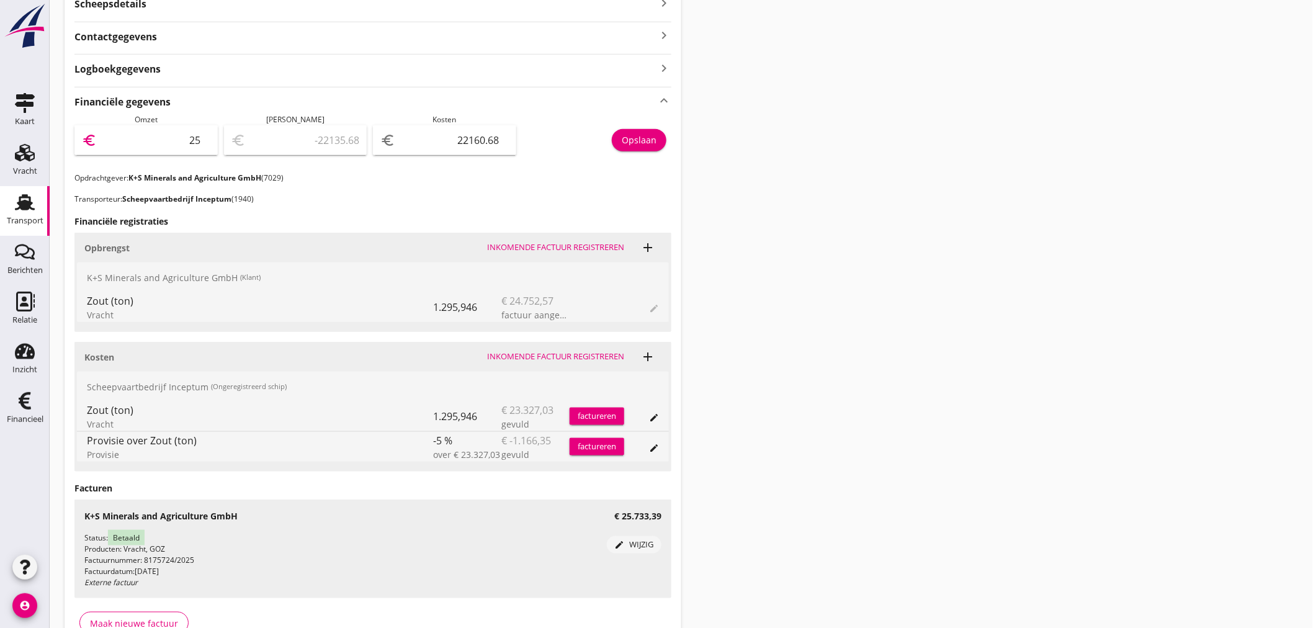
type input "257"
type input "-21903.68"
type input "2573"
type input "-19587.68"
type input "2573"
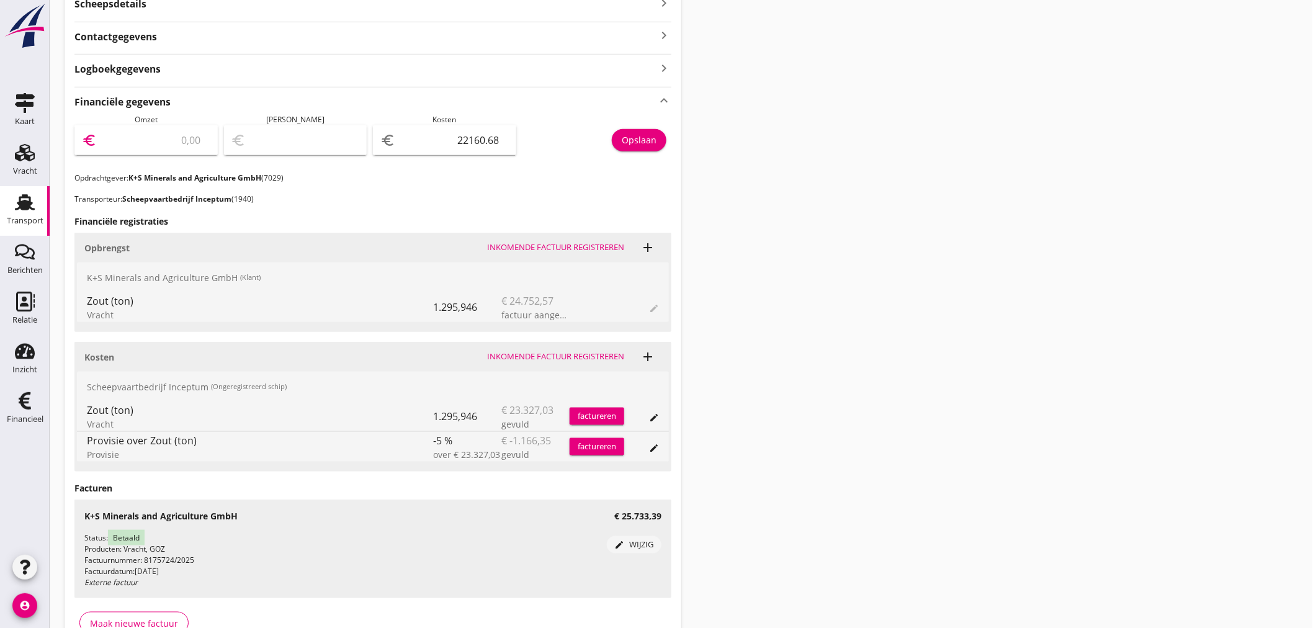
type input "-19587.68"
type input "25733"
type input "3572.32"
type input "25733.3"
type input "3572.62"
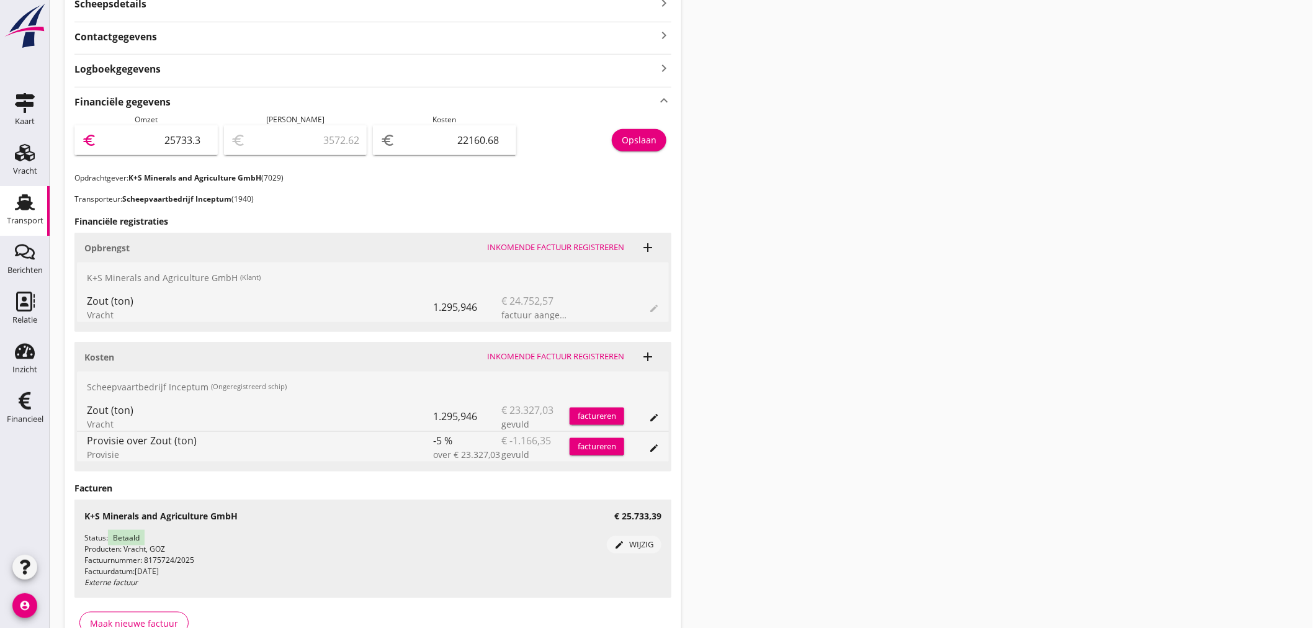
type input "25733.39"
type input "3572.71"
type input "25733.39"
click at [642, 134] on div "Opslaan" at bounding box center [639, 139] width 35 height 13
click at [24, 610] on icon "account_circle" at bounding box center [24, 605] width 25 height 25
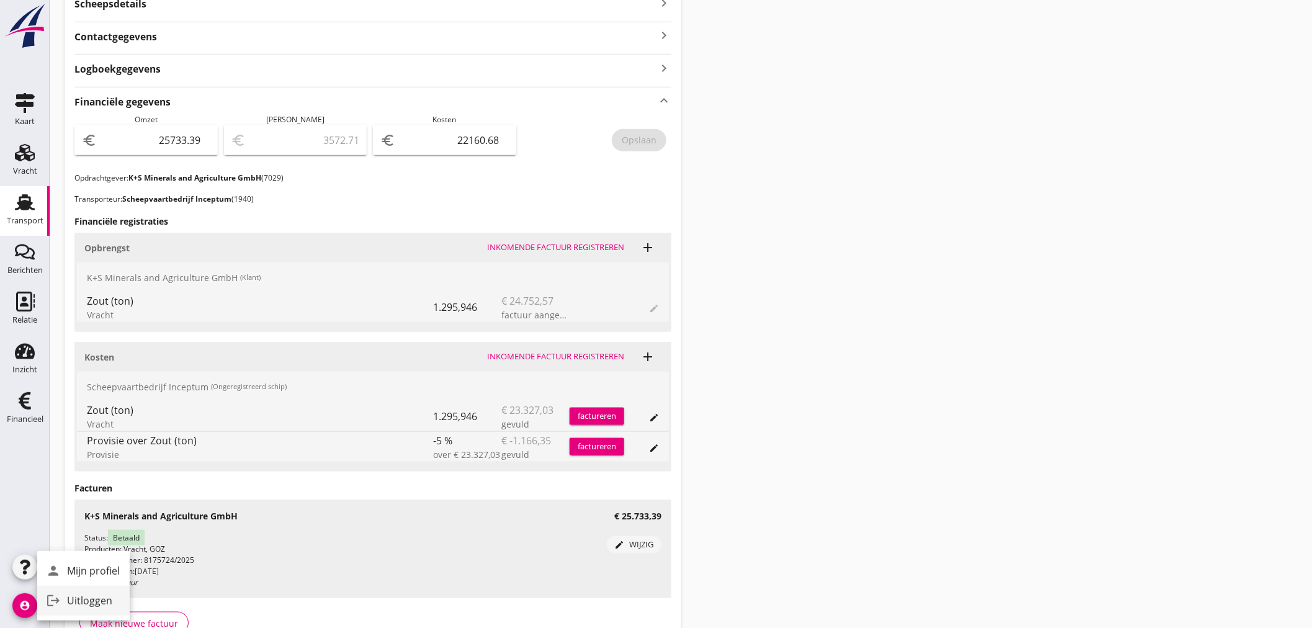
click at [94, 604] on div "Uitloggen" at bounding box center [93, 600] width 53 height 15
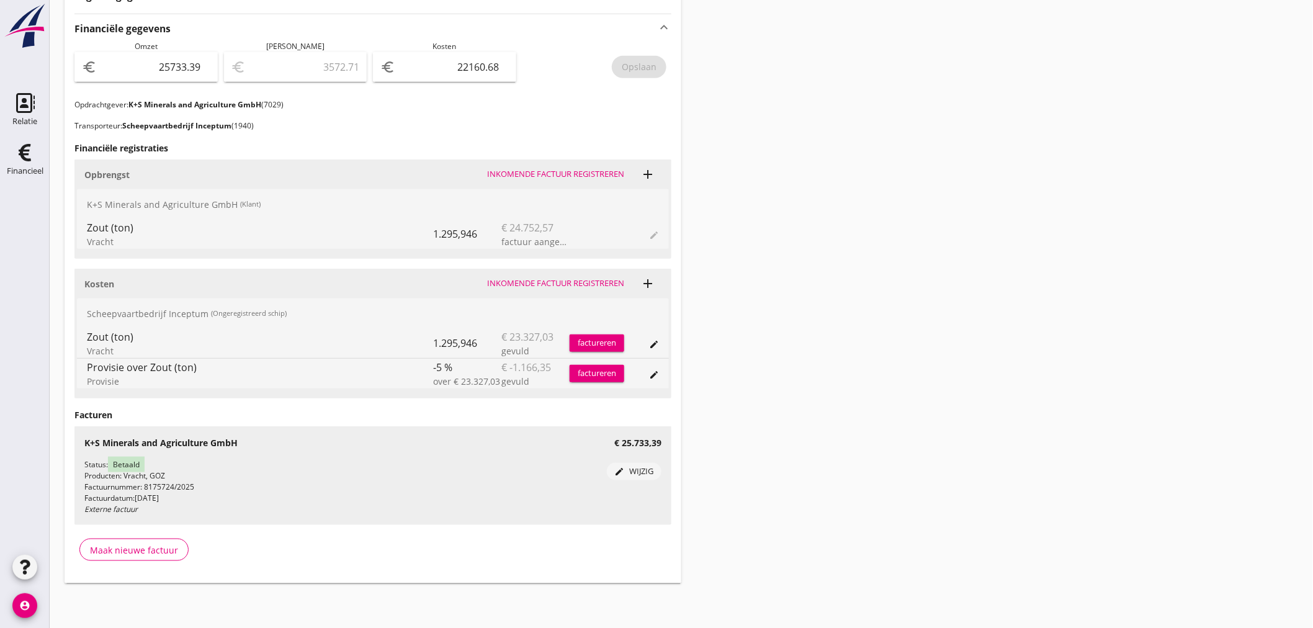
scroll to position [251, 0]
